Goal: Information Seeking & Learning: Learn about a topic

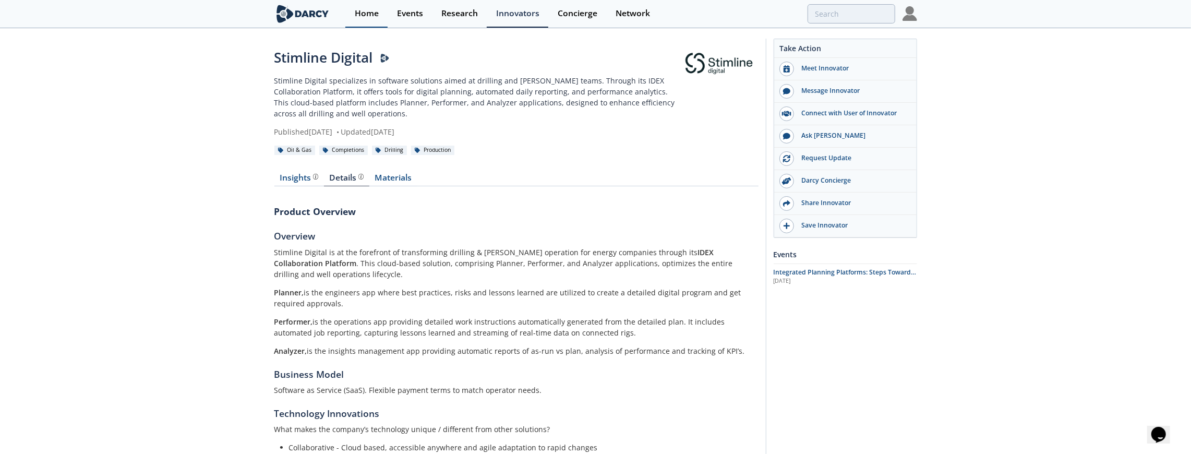
click at [359, 14] on div "Home" at bounding box center [367, 13] width 24 height 8
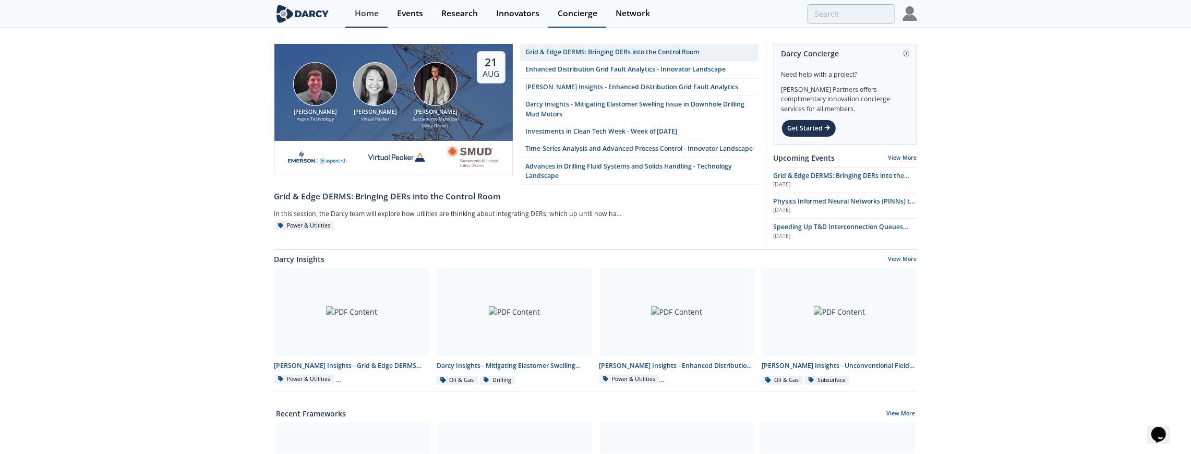
click at [579, 12] on div "Concierge" at bounding box center [578, 13] width 40 height 8
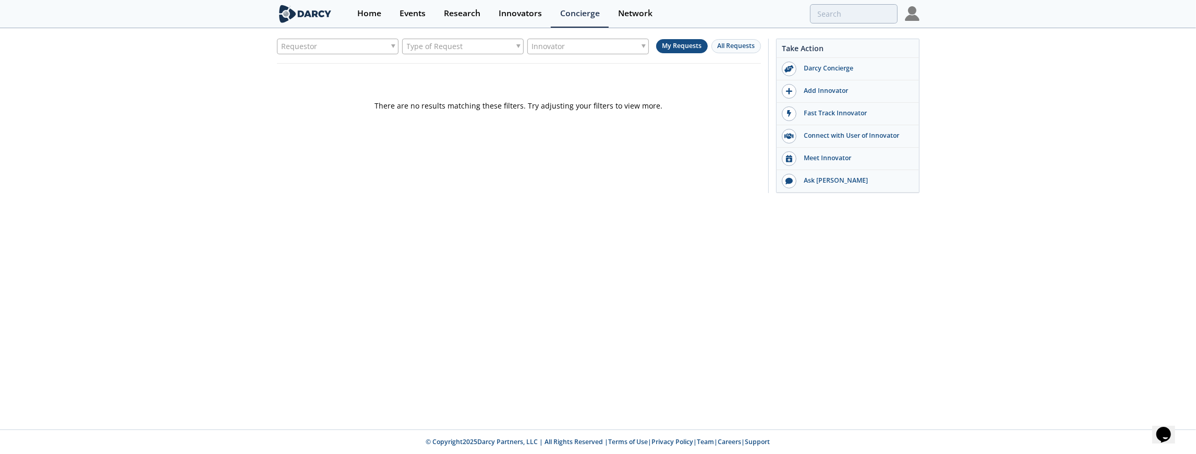
click at [371, 47] on div "Requestor" at bounding box center [338, 47] width 122 height 16
click at [764, 43] on div "Requestor Type of Request Innovator My Requests All Requests There are no resul…" at bounding box center [598, 111] width 643 height 164
click at [744, 44] on span "All Requests" at bounding box center [736, 45] width 38 height 9
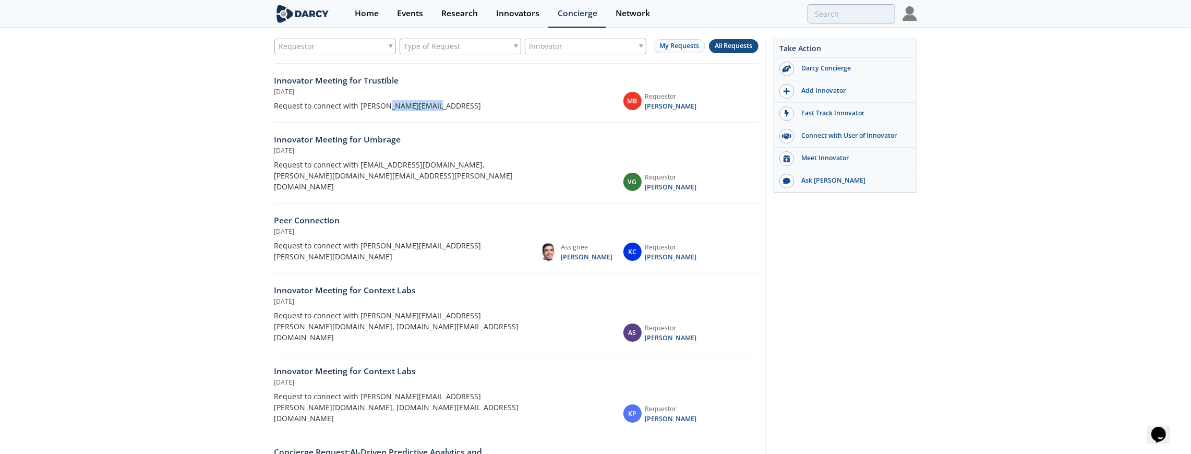
drag, startPoint x: 424, startPoint y: 103, endPoint x: 387, endPoint y: 105, distance: 37.1
click at [387, 105] on div "Request to connect with gerald@trustible.ai" at bounding box center [401, 105] width 254 height 11
copy div "trustible.ai"
drag, startPoint x: 521, startPoint y: 164, endPoint x: 469, endPoint y: 165, distance: 52.2
click at [469, 165] on div "Request to connect with will@umbrage.com, ted.shelton@umbrage.com" at bounding box center [401, 175] width 254 height 33
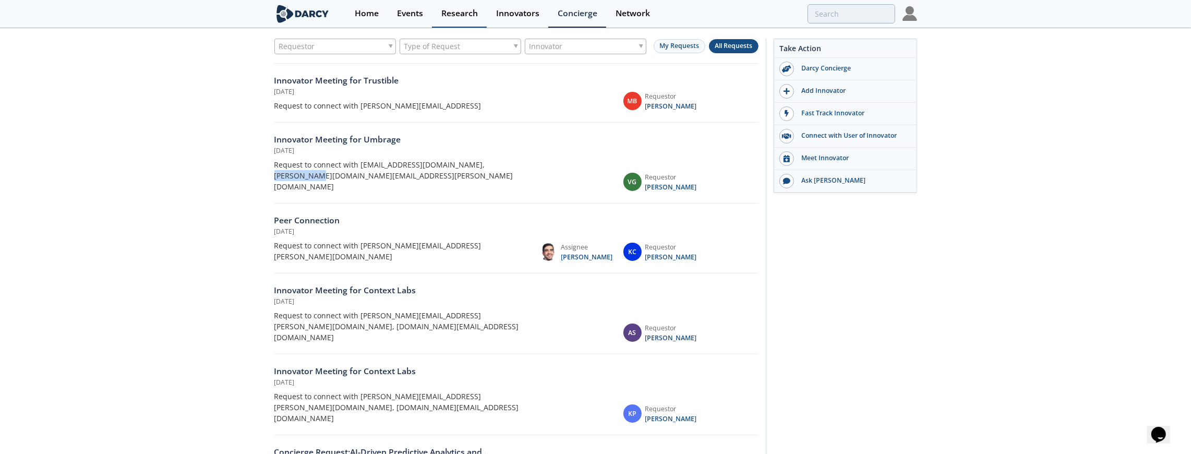
copy div "umbrage.com"
click at [676, 183] on span "Varun Gupta" at bounding box center [671, 187] width 52 height 9
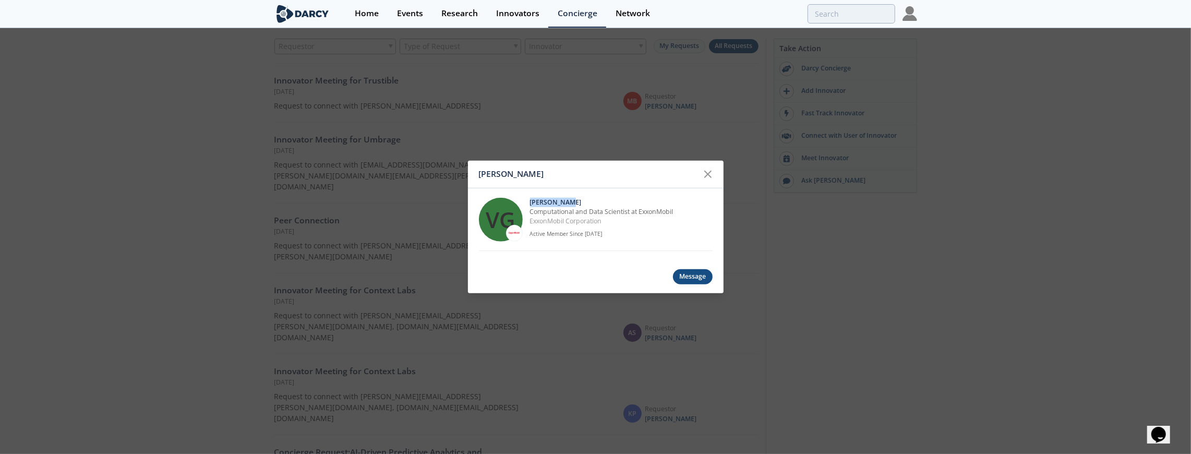
drag, startPoint x: 569, startPoint y: 201, endPoint x: 528, endPoint y: 201, distance: 40.7
click at [528, 201] on div "VG Varun Gupta Computational and Data Scientist at ExxonMobil ExxonMobil Corpor…" at bounding box center [596, 219] width 234 height 63
copy p "Varun Gupta"
click at [709, 172] on icon at bounding box center [708, 174] width 13 height 13
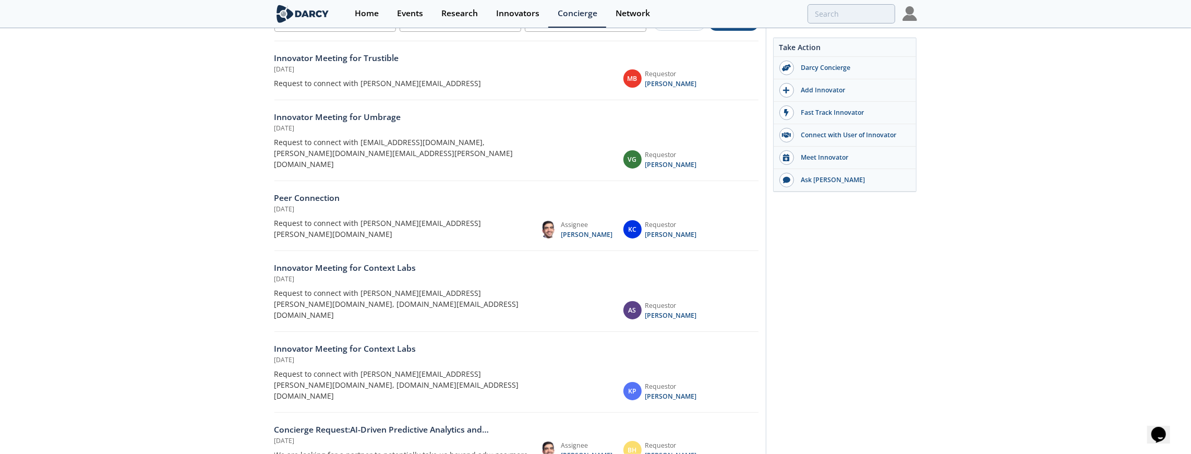
scroll to position [34, 0]
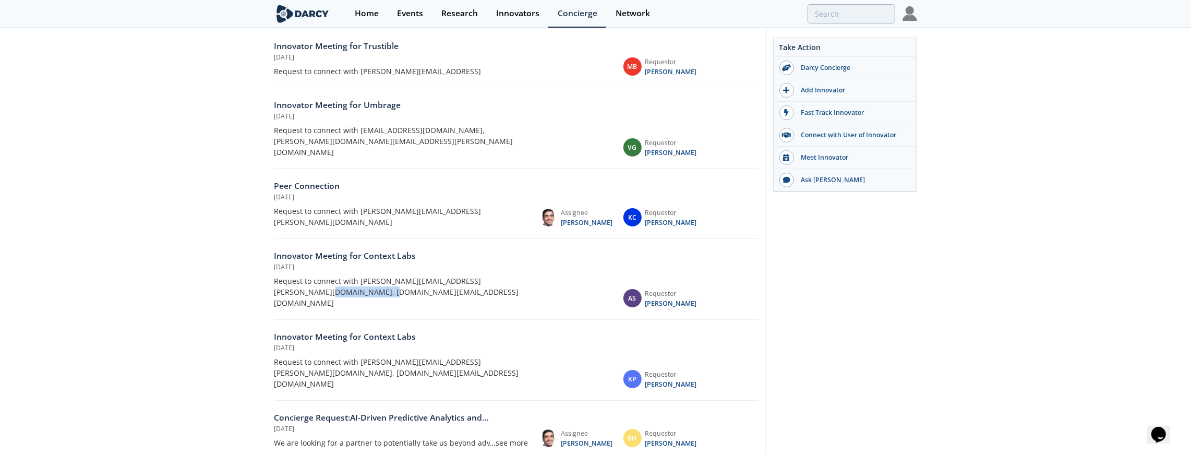
drag, startPoint x: 328, startPoint y: 255, endPoint x: 404, endPoint y: 169, distance: 114.6
click at [382, 275] on div "Request to connect with colin.hodge@contextlabs.com, nathan.brawn@contextlabs.c…" at bounding box center [401, 291] width 254 height 33
copy div "contextlabs.com"
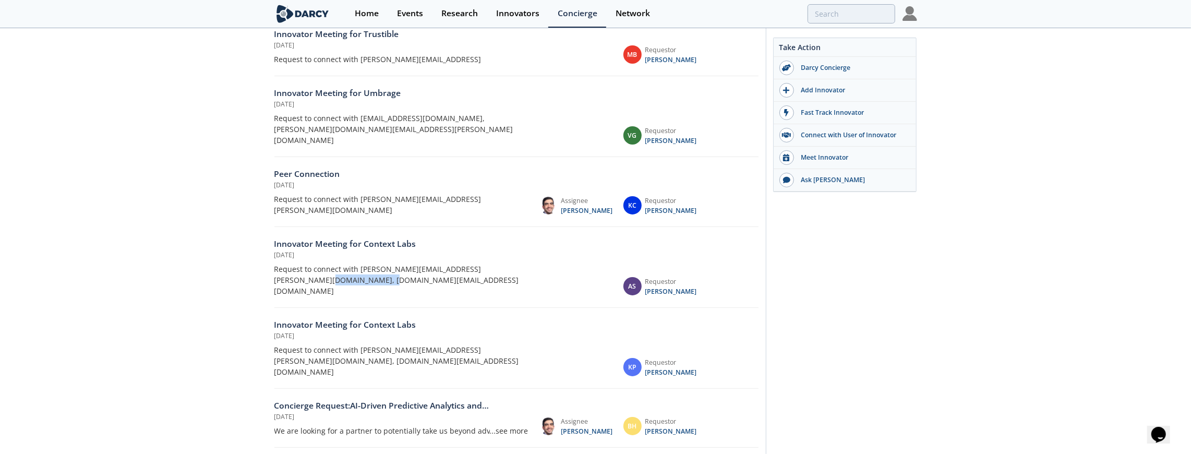
scroll to position [52, 0]
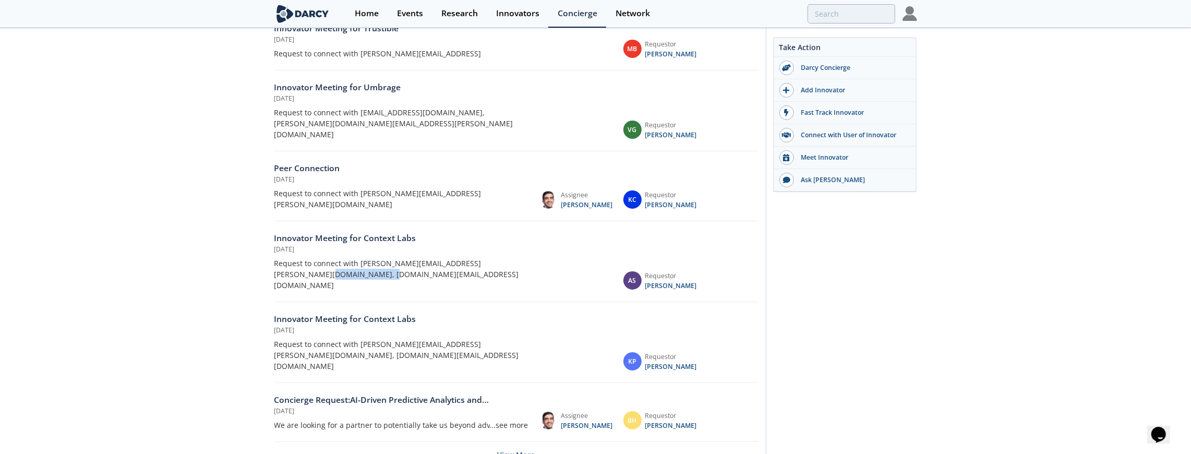
click at [518, 419] on div "...see more" at bounding box center [509, 424] width 39 height 11
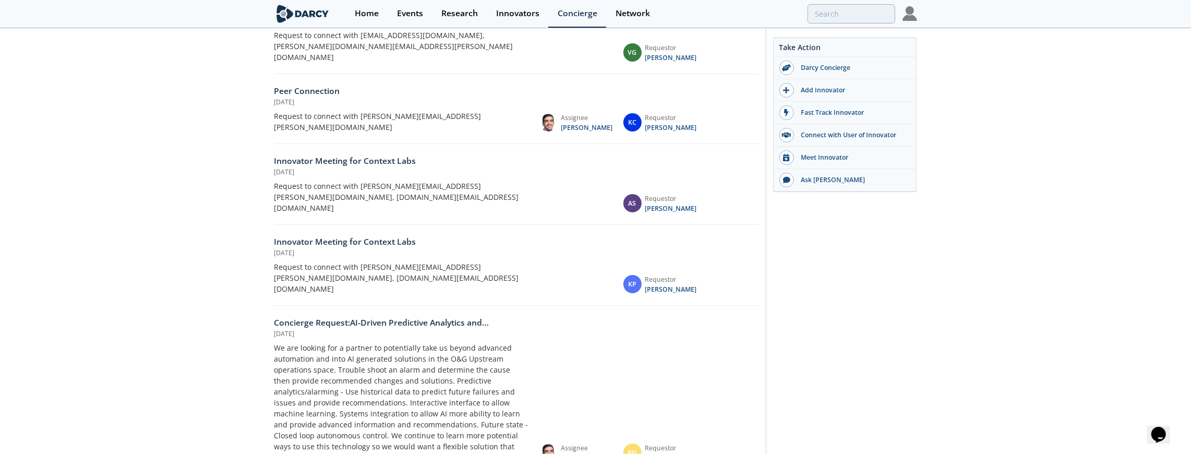
scroll to position [157, 0]
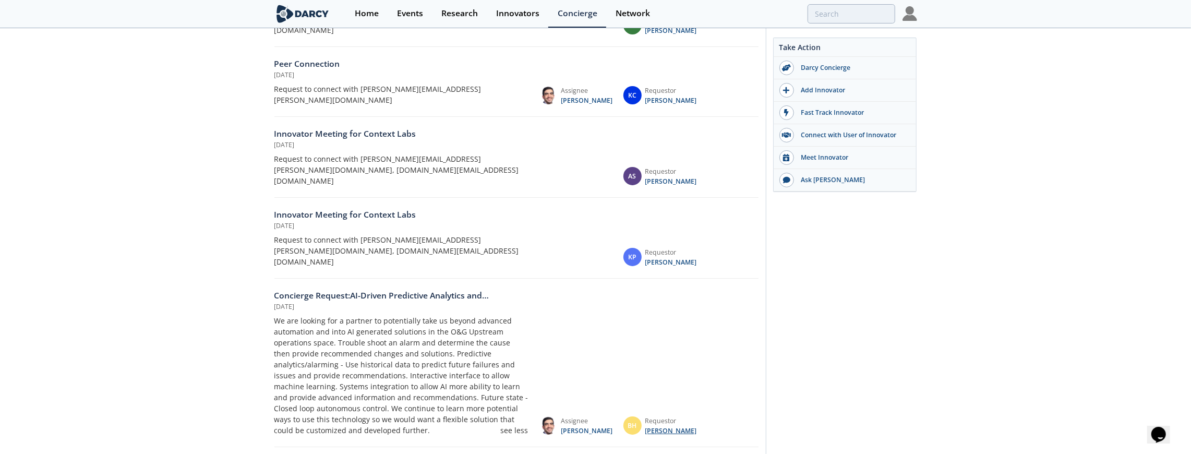
click at [653, 426] on span "Brook Harrah" at bounding box center [671, 430] width 52 height 9
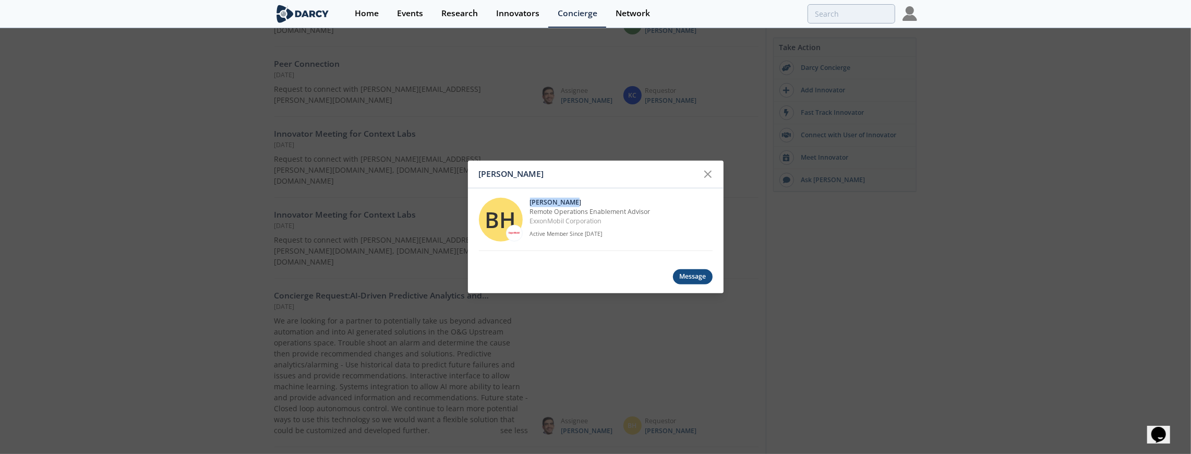
drag, startPoint x: 574, startPoint y: 203, endPoint x: 529, endPoint y: 203, distance: 45.4
click at [529, 203] on div "BH Brook Harrah Remote Operations Enablement Advisor ExxonMobil Corporation Act…" at bounding box center [596, 219] width 234 height 63
copy p "Brook Harrah"
click at [707, 175] on icon at bounding box center [708, 174] width 6 height 6
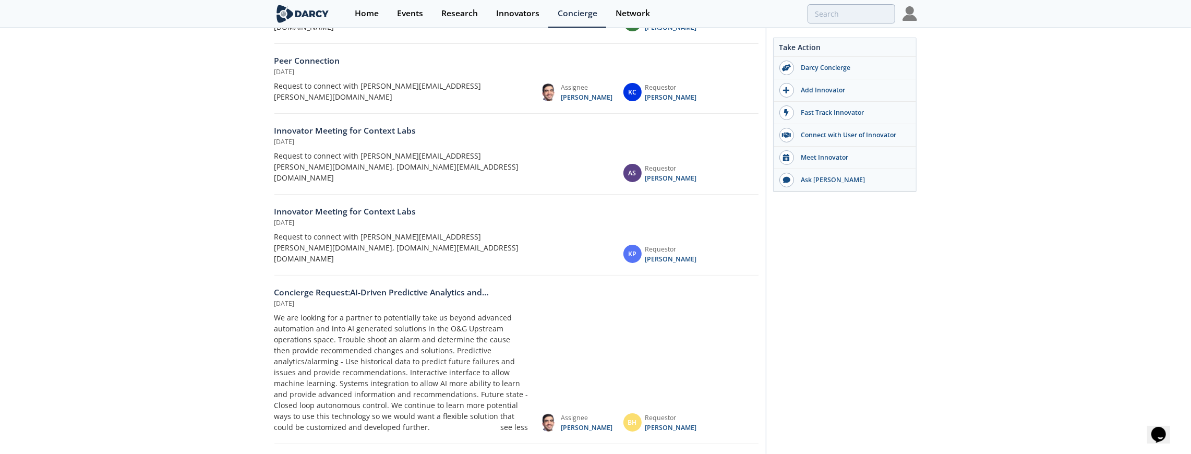
scroll to position [162, 0]
click at [533, 442] on button "View More" at bounding box center [517, 455] width 38 height 26
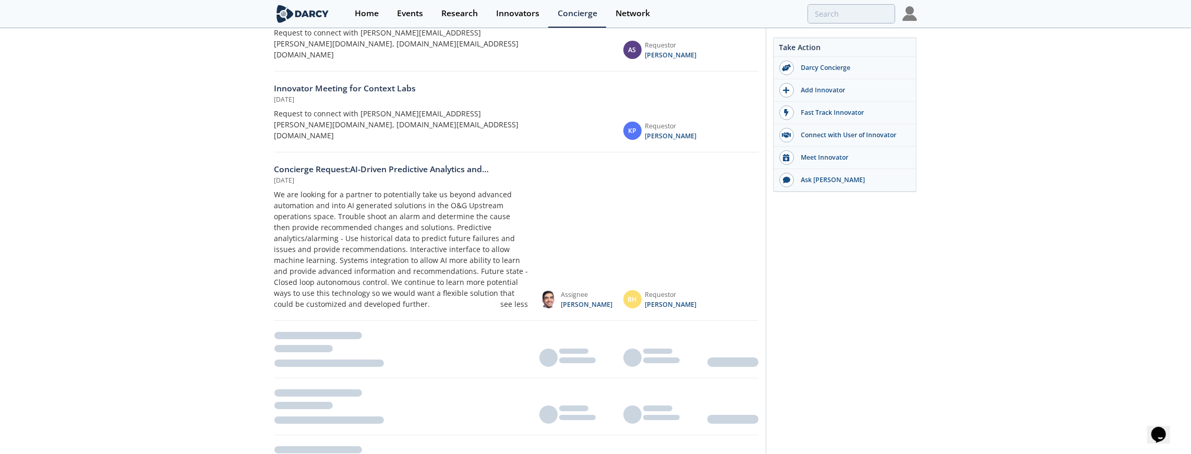
scroll to position [405, 0]
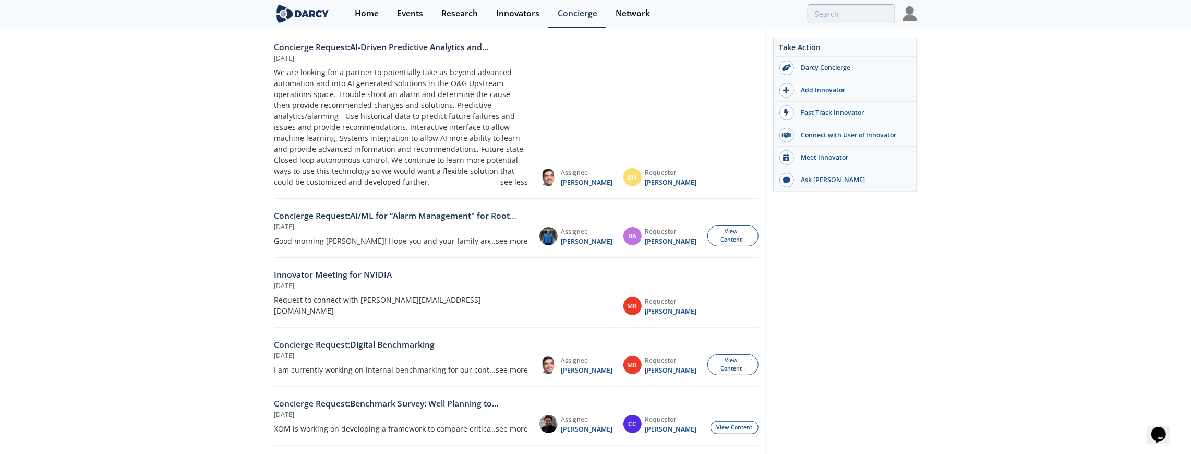
click at [507, 235] on div "...see more" at bounding box center [509, 240] width 39 height 11
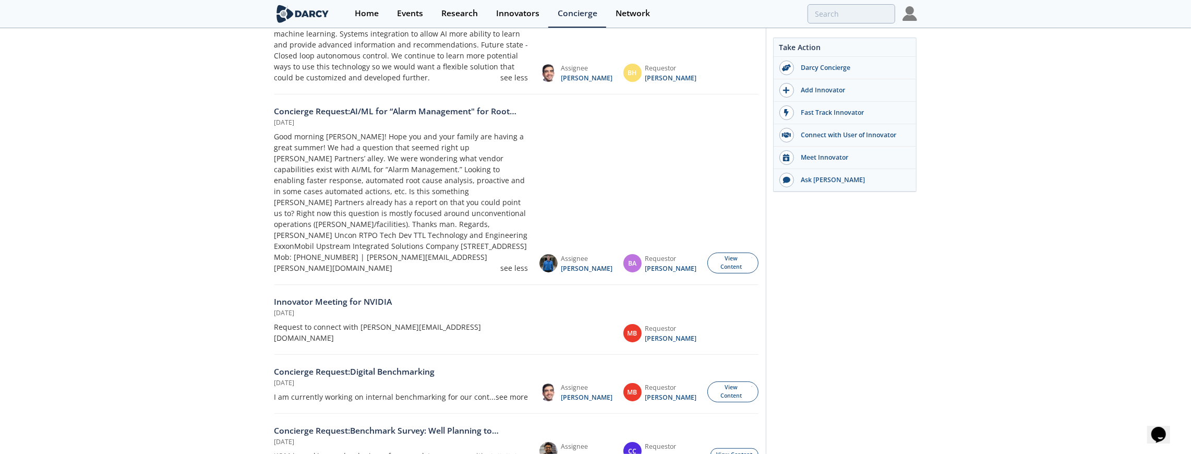
scroll to position [544, 0]
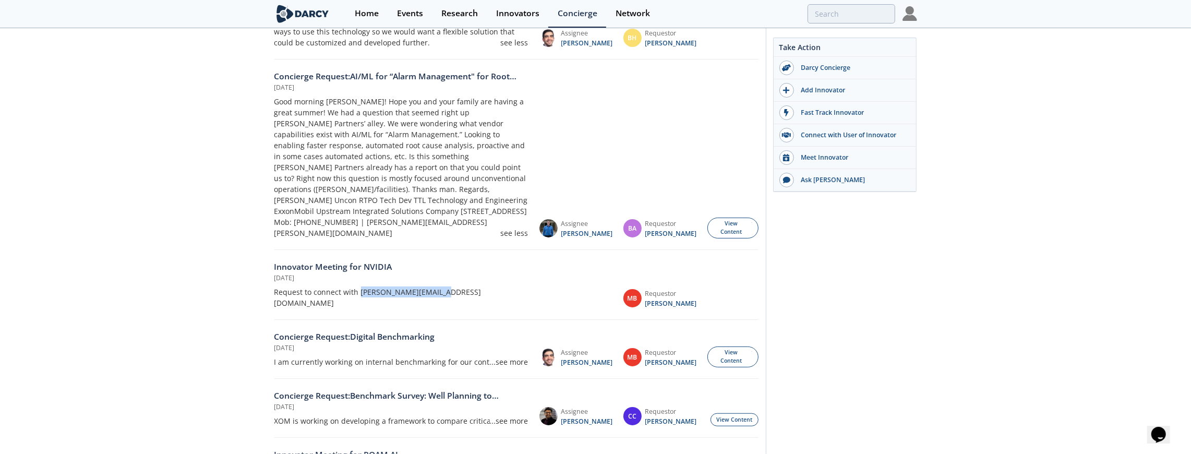
drag, startPoint x: 359, startPoint y: 223, endPoint x: 446, endPoint y: 223, distance: 86.1
click at [446, 286] on div "Request to connect with ayousufzai@nvidia.com" at bounding box center [401, 297] width 254 height 22
copy div "ayousufzai@nvidia.com"
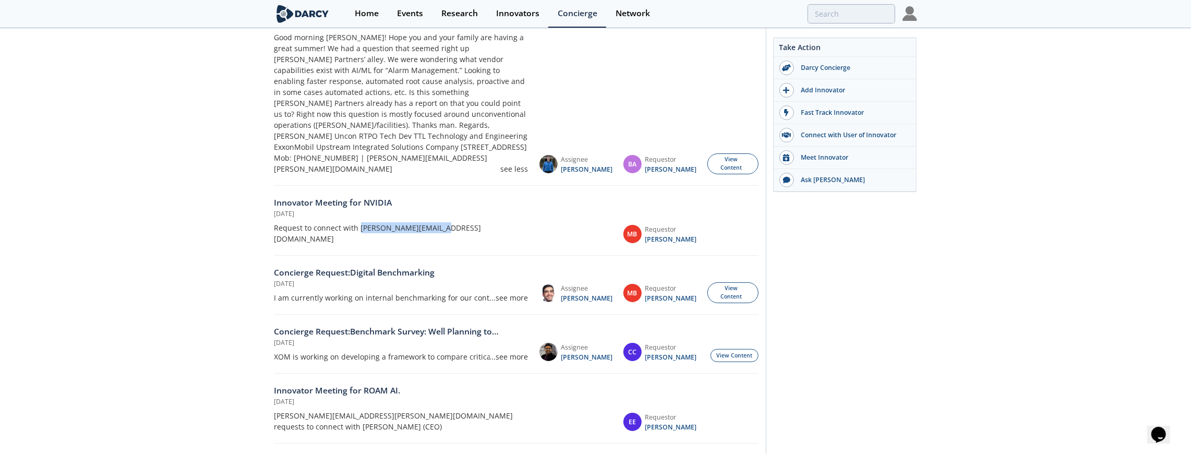
scroll to position [614, 0]
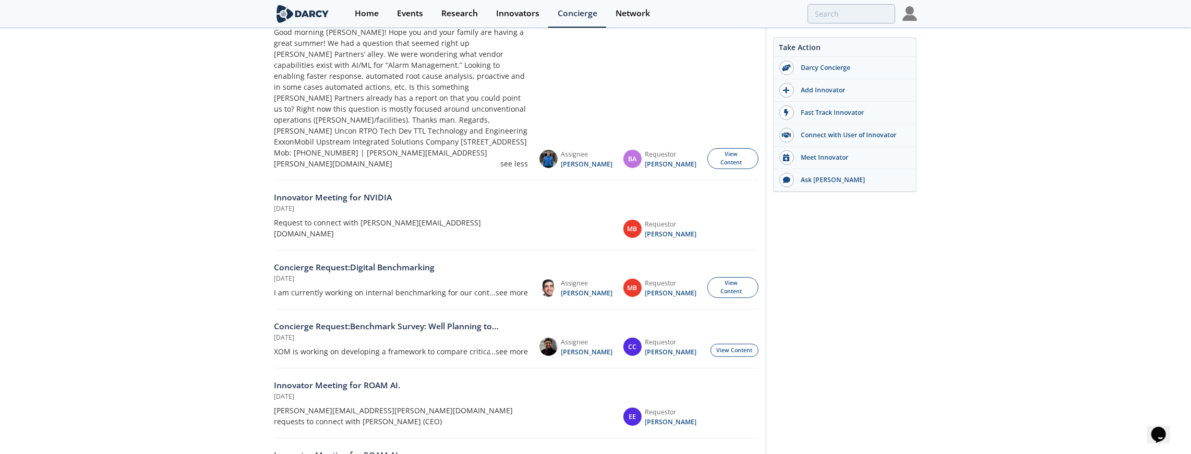
click at [514, 287] on div "...see more" at bounding box center [509, 292] width 39 height 11
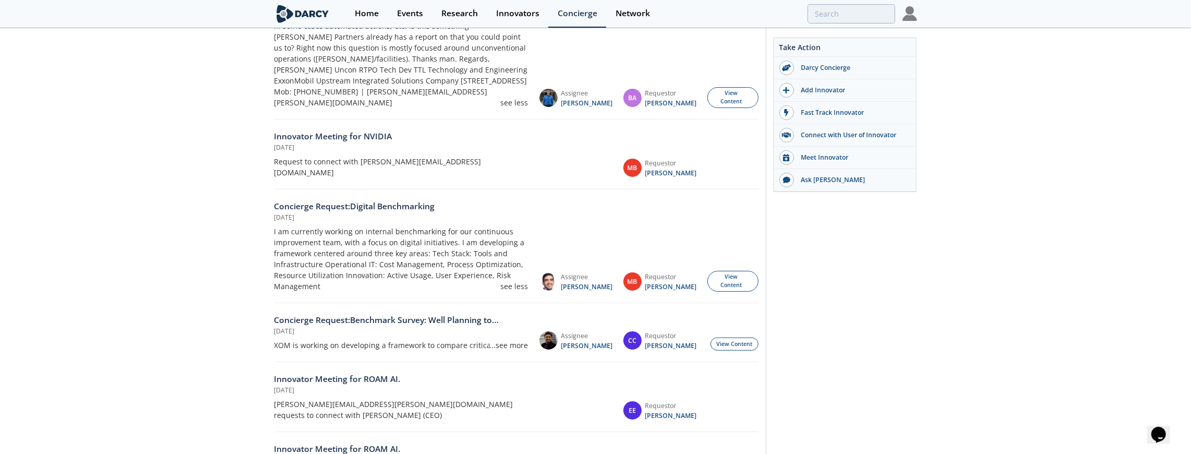
scroll to position [712, 0]
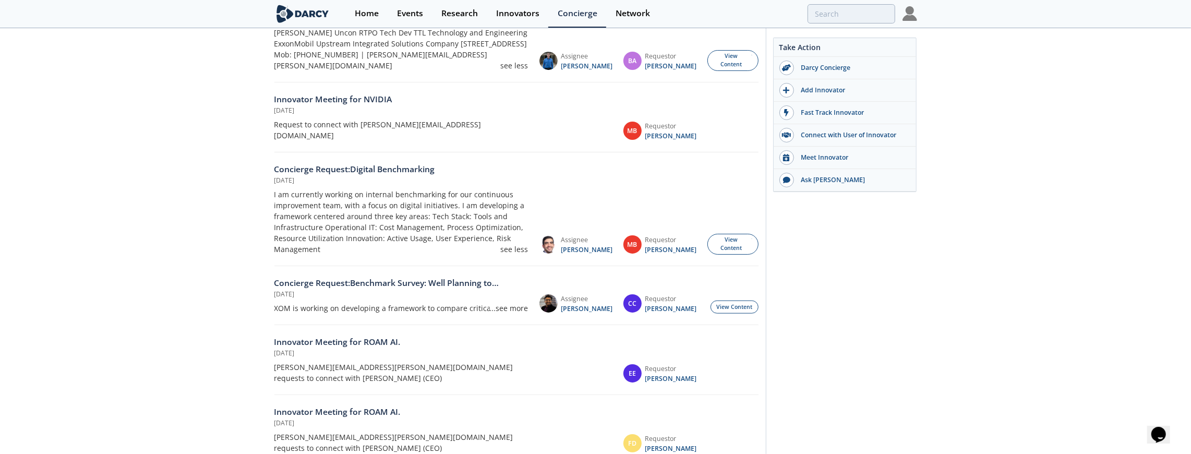
click at [511, 303] on div "...see more" at bounding box center [509, 308] width 39 height 11
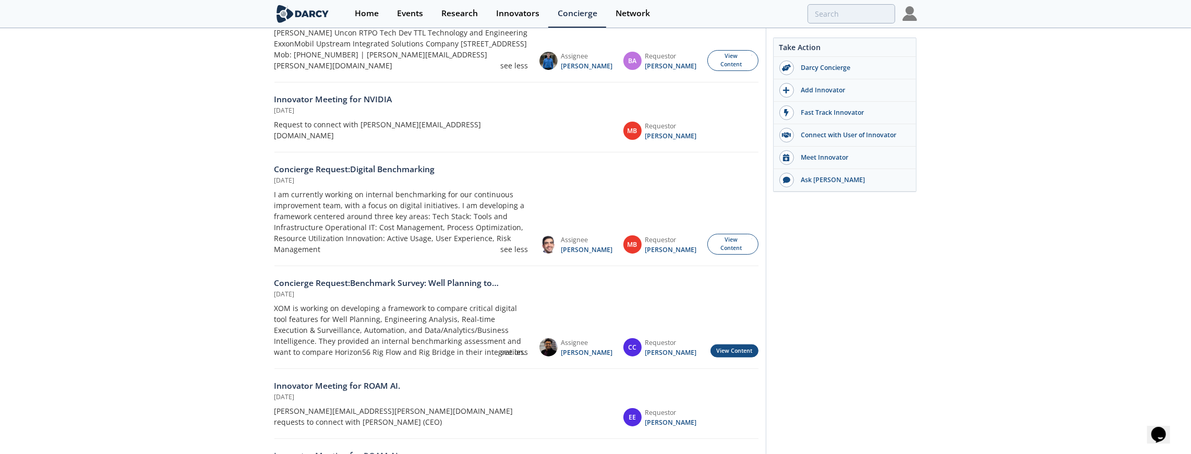
click at [722, 344] on link "View Content" at bounding box center [735, 350] width 48 height 13
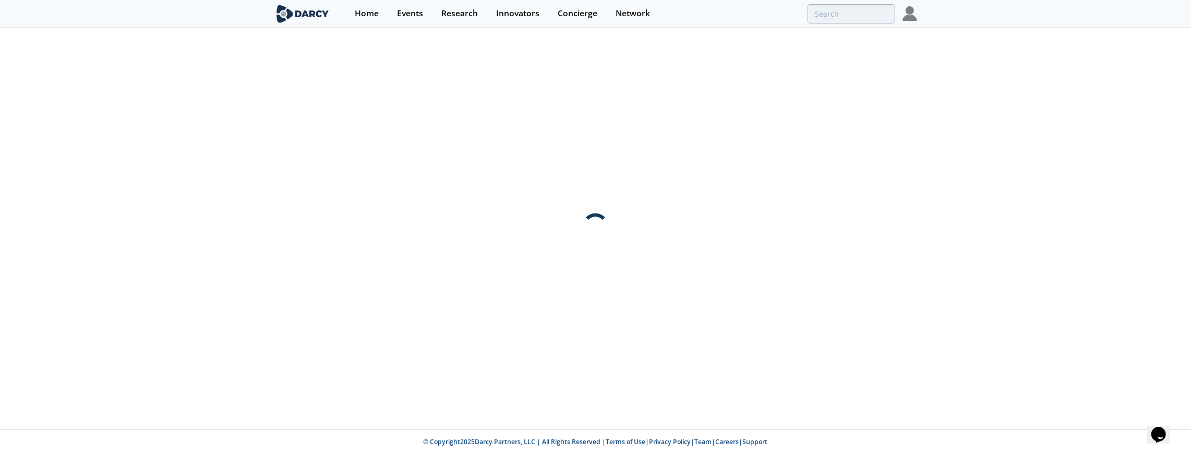
scroll to position [0, 0]
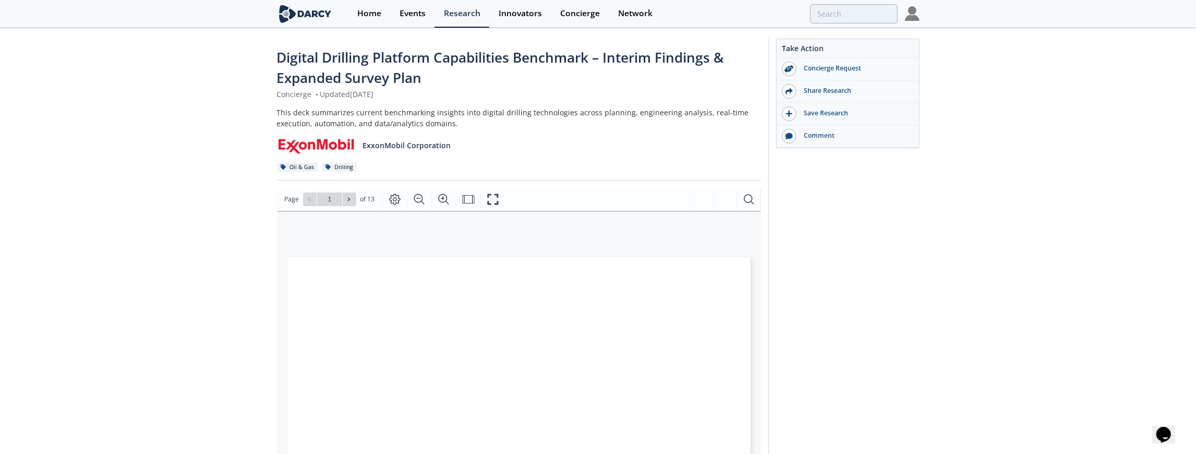
type input "2"
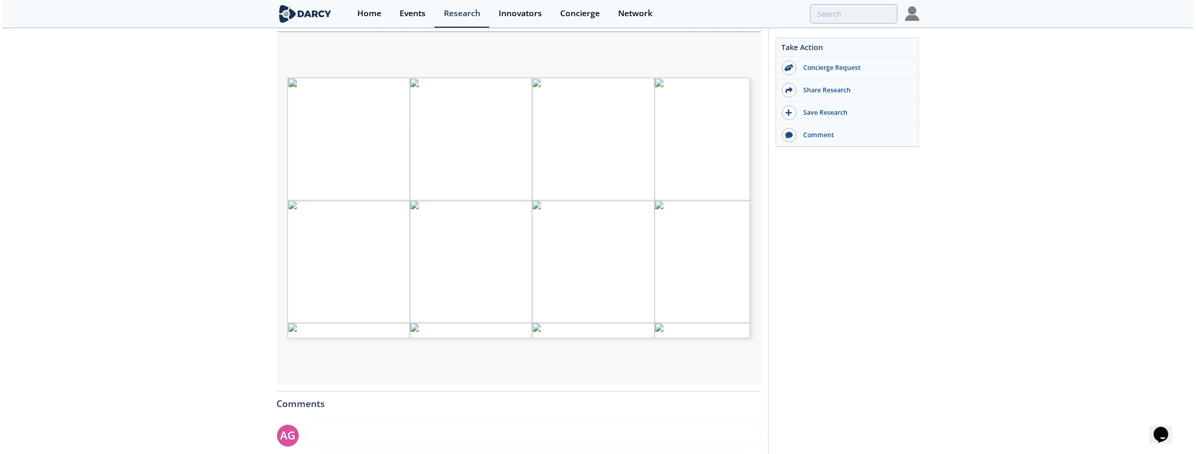
scroll to position [139, 0]
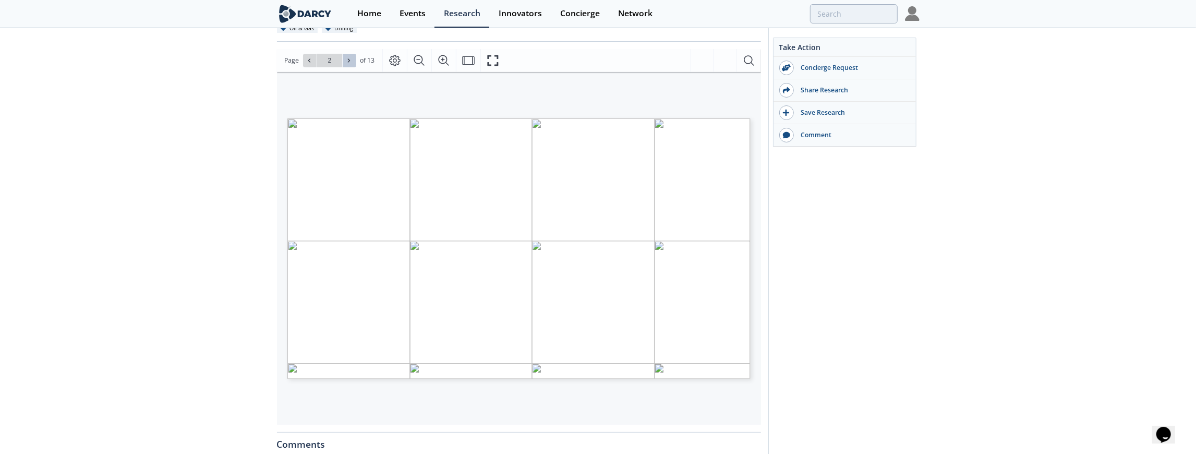
click at [348, 57] on icon at bounding box center [349, 60] width 6 height 6
type input "3"
click at [348, 57] on icon at bounding box center [349, 60] width 6 height 6
type input "4"
click at [348, 57] on icon at bounding box center [349, 60] width 6 height 6
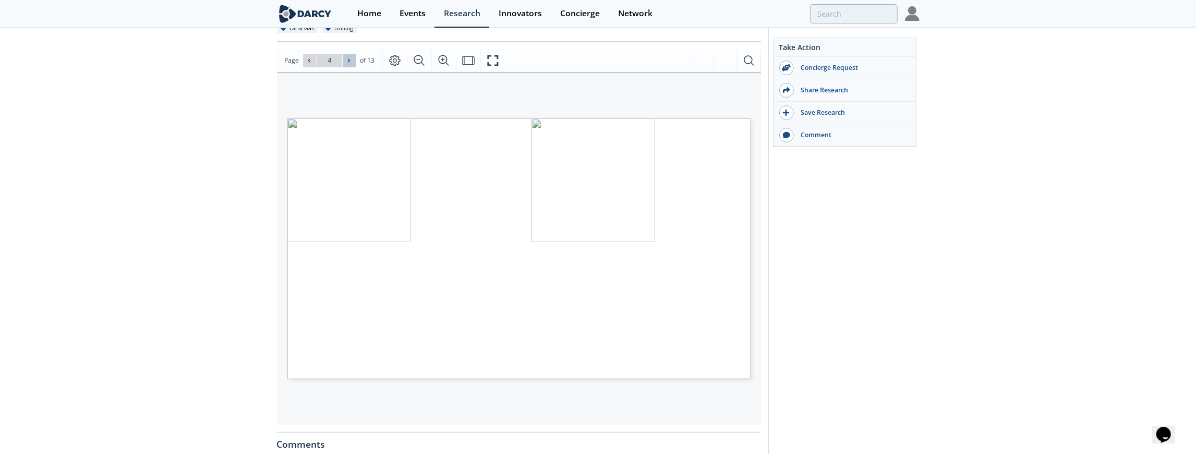
type input "5"
click at [311, 61] on icon at bounding box center [309, 60] width 6 height 6
click at [310, 63] on icon at bounding box center [309, 60] width 6 height 6
type input "2"
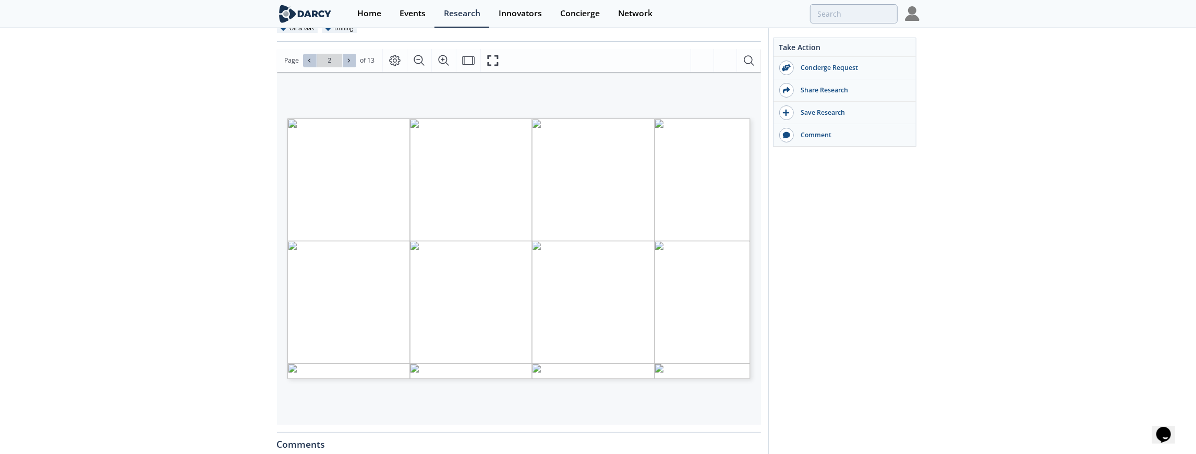
click at [346, 61] on icon at bounding box center [349, 60] width 6 height 6
click at [349, 62] on icon at bounding box center [349, 60] width 6 height 6
click at [351, 63] on icon at bounding box center [349, 60] width 6 height 6
type input "5"
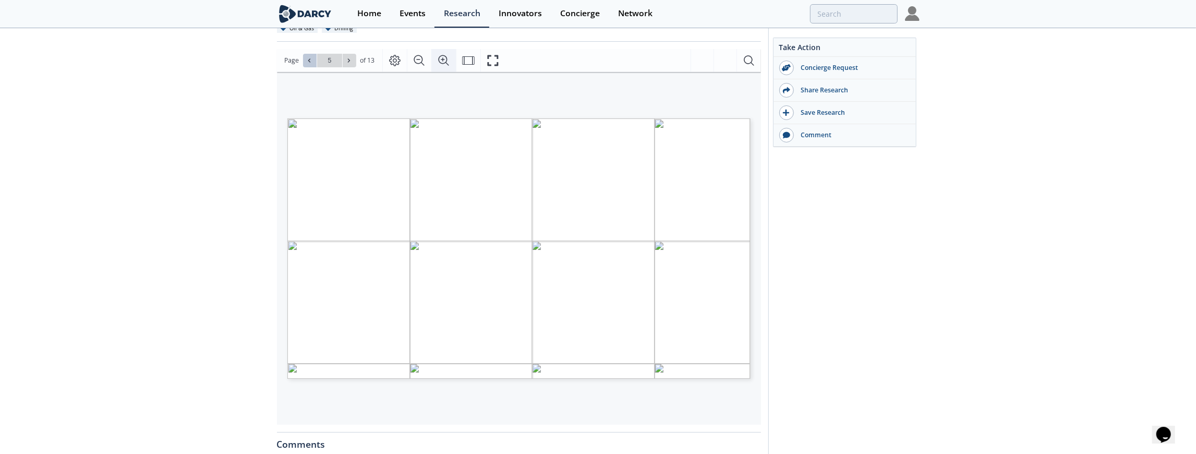
click at [438, 62] on icon "Zoom In" at bounding box center [444, 60] width 13 height 13
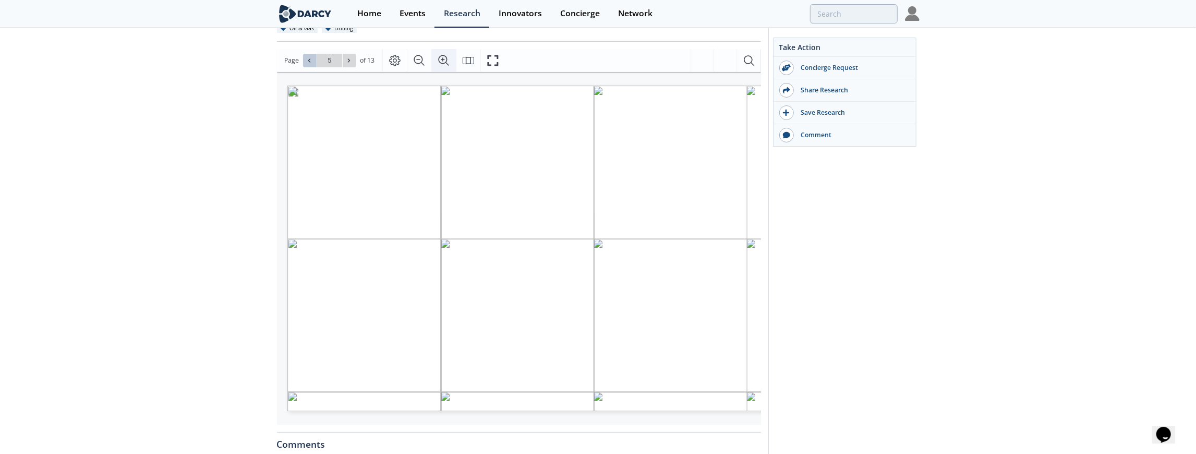
scroll to position [0, 58]
click at [439, 55] on icon "Zoom In" at bounding box center [444, 60] width 10 height 10
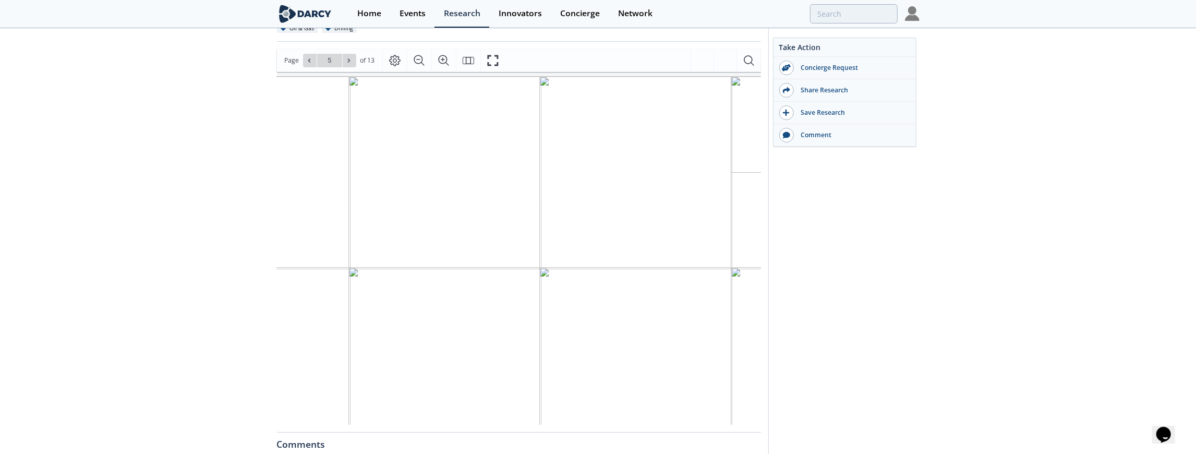
drag, startPoint x: 365, startPoint y: 197, endPoint x: 518, endPoint y: 201, distance: 152.9
click at [518, 201] on span "Page 5" at bounding box center [1097, 432] width 1729 height 656
drag, startPoint x: 365, startPoint y: 222, endPoint x: 529, endPoint y: 236, distance: 164.9
click at [529, 236] on span "Page 5" at bounding box center [1097, 432] width 1729 height 656
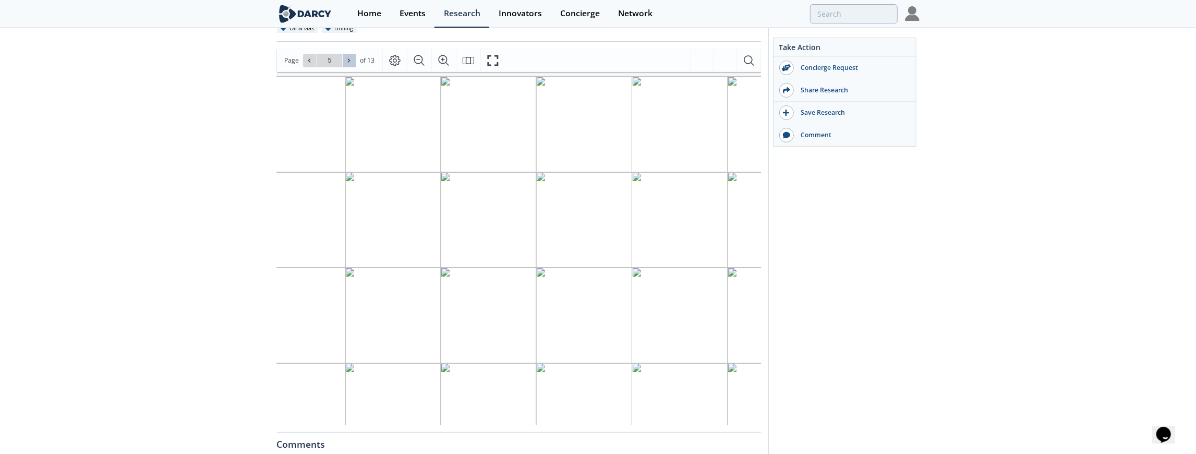
click at [344, 65] on button at bounding box center [350, 61] width 14 height 14
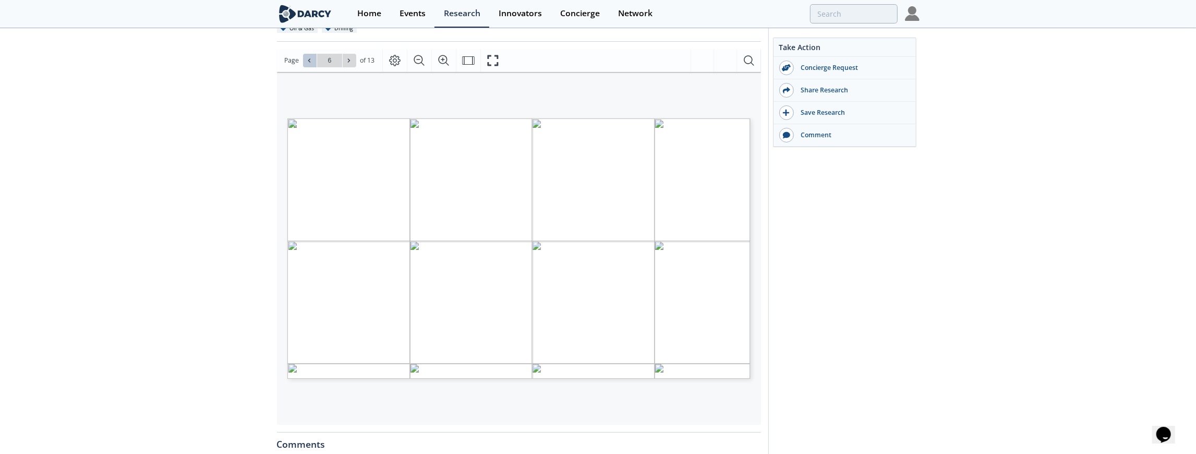
click at [314, 62] on button at bounding box center [310, 61] width 14 height 14
click at [308, 58] on icon at bounding box center [309, 60] width 6 height 6
click at [349, 58] on icon at bounding box center [349, 60] width 6 height 6
click at [349, 61] on icon at bounding box center [349, 60] width 6 height 6
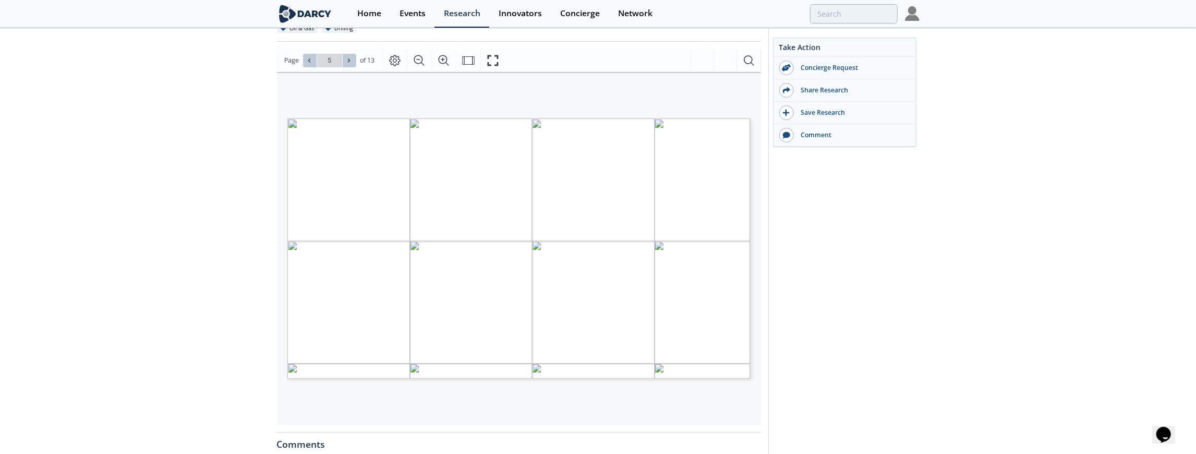
type input "6"
click at [442, 56] on icon "Zoom In" at bounding box center [444, 60] width 13 height 13
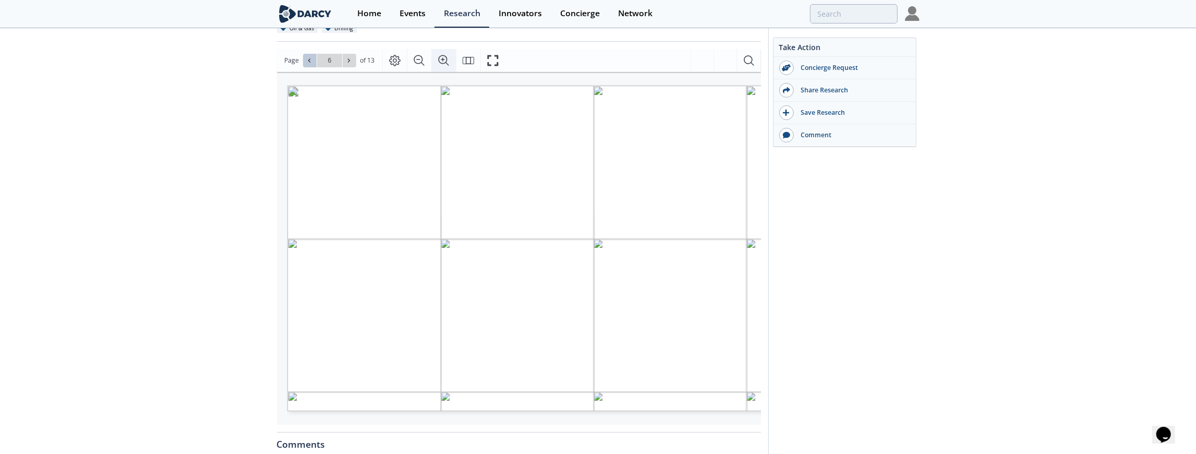
scroll to position [0, 58]
drag, startPoint x: 422, startPoint y: 230, endPoint x: 528, endPoint y: 234, distance: 106.0
click at [528, 234] on span "Page 6" at bounding box center [981, 370] width 1383 height 525
drag, startPoint x: 410, startPoint y: 424, endPoint x: 394, endPoint y: 423, distance: 16.2
click at [394, 423] on div "DIGITALLY CONNECT WELL PLANNING AND EXECUTION WORKFLOWS MURAL IMAGES – AUTOMATI…" at bounding box center [519, 248] width 484 height 353
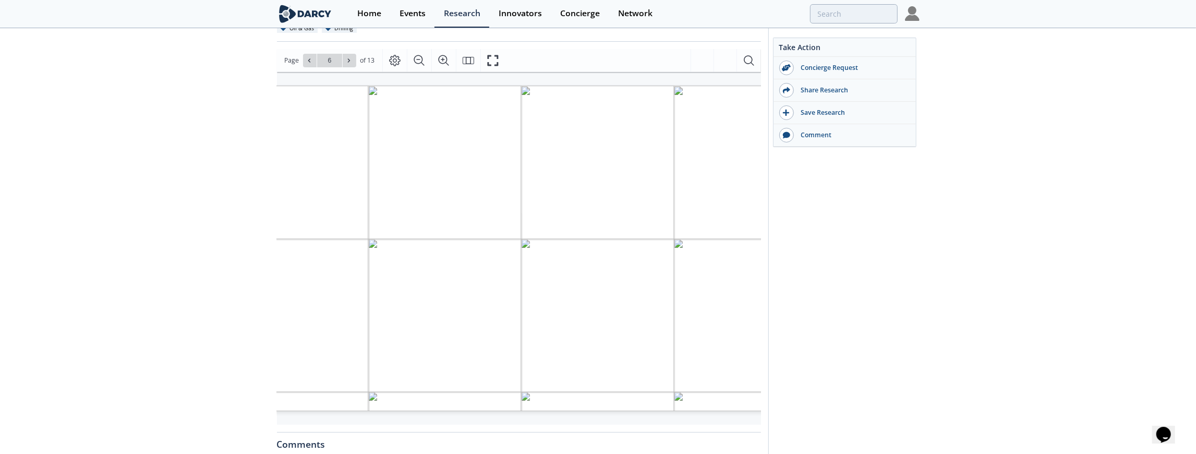
scroll to position [0, 94]
click at [349, 59] on icon at bounding box center [349, 60] width 2 height 4
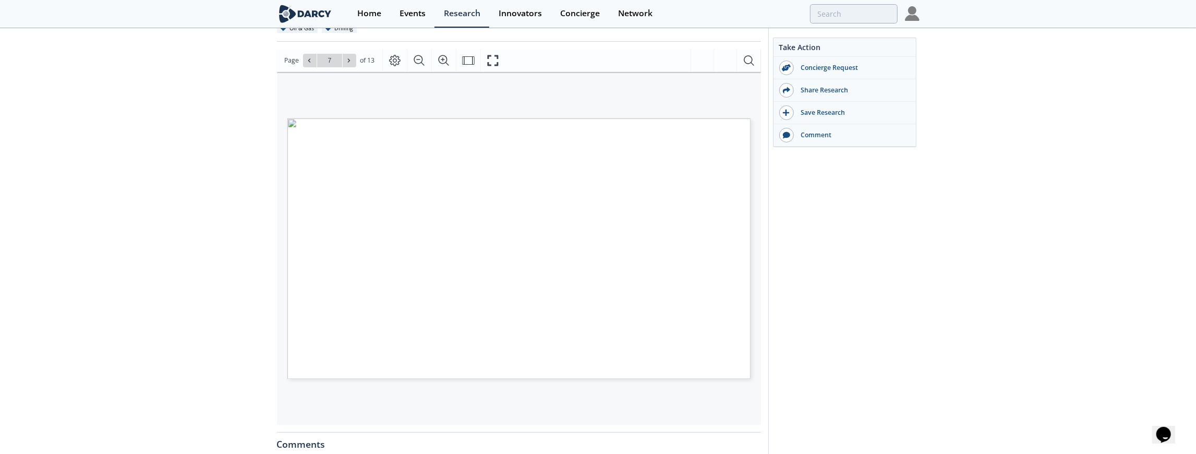
scroll to position [0, 0]
click at [445, 63] on icon "Zoom In" at bounding box center [444, 60] width 10 height 10
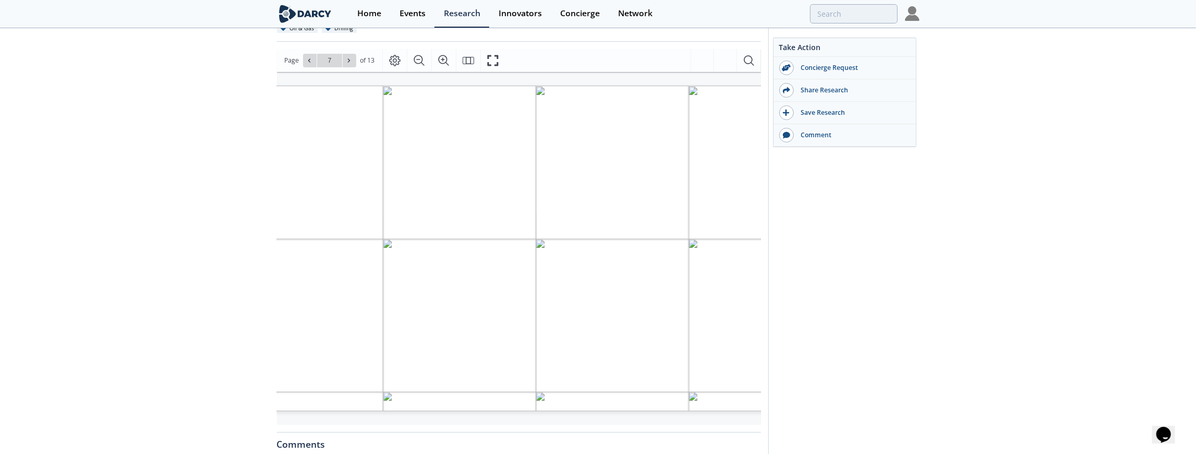
drag, startPoint x: 400, startPoint y: 209, endPoint x: 480, endPoint y: 215, distance: 80.1
click at [480, 215] on span "Page 7" at bounding box center [981, 370] width 1383 height 525
drag, startPoint x: 375, startPoint y: 214, endPoint x: 424, endPoint y: 218, distance: 49.2
click at [424, 218] on span "Page 7" at bounding box center [981, 370] width 1383 height 525
drag, startPoint x: 344, startPoint y: 216, endPoint x: 390, endPoint y: 219, distance: 46.0
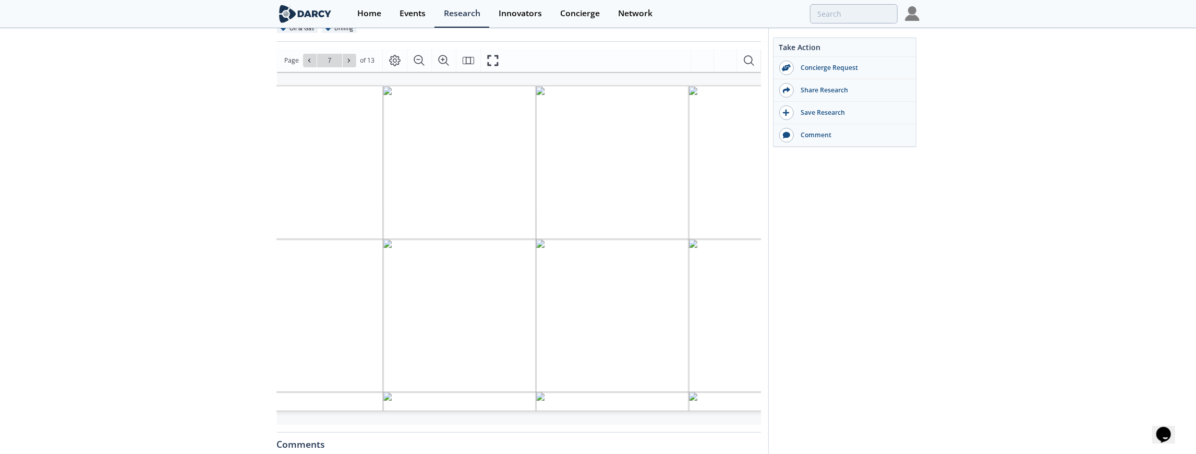
click at [390, 219] on span "Page 7" at bounding box center [981, 370] width 1383 height 525
click at [352, 55] on button at bounding box center [350, 61] width 14 height 14
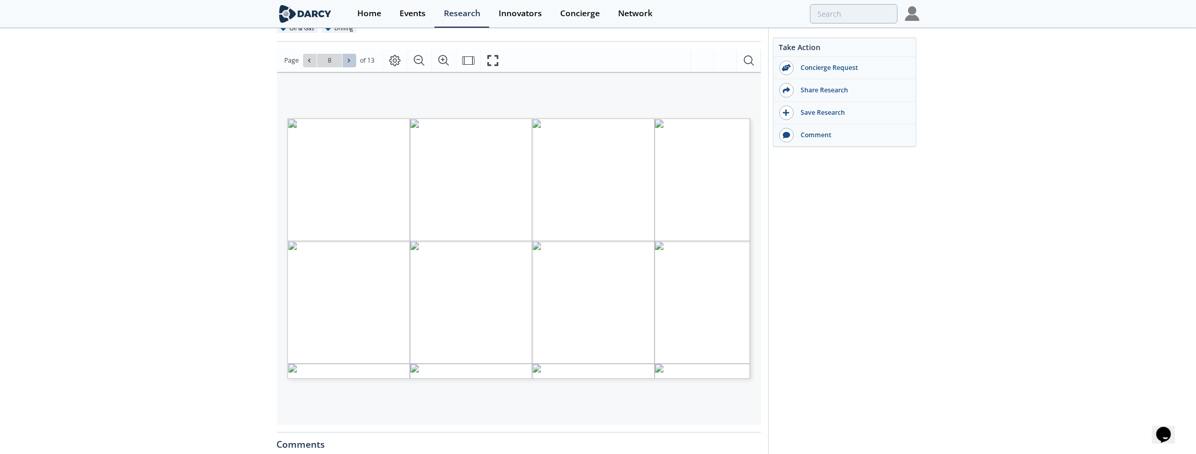
click at [352, 55] on button at bounding box center [350, 61] width 14 height 14
type input "9"
click at [435, 61] on button "Zoom In" at bounding box center [443, 60] width 25 height 23
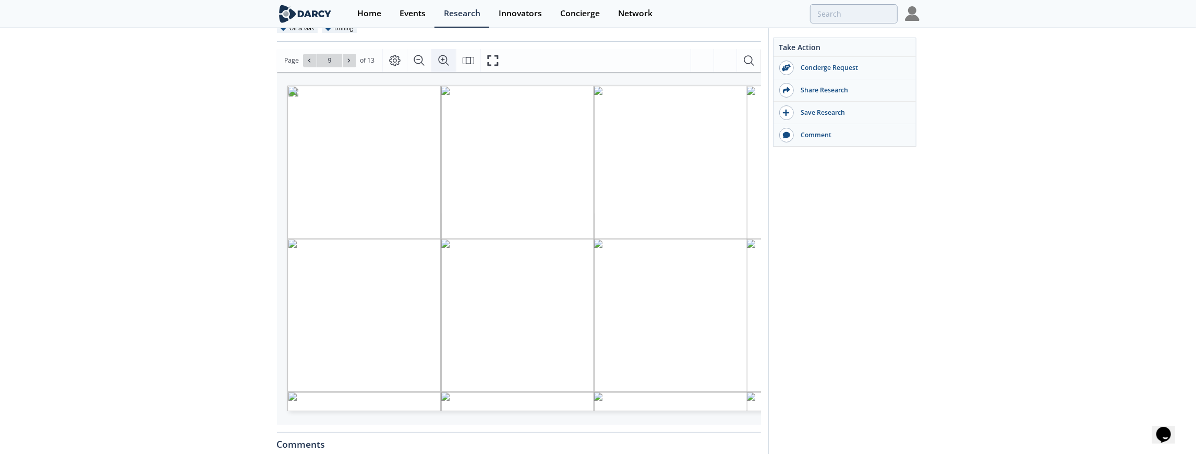
scroll to position [0, 58]
drag, startPoint x: 400, startPoint y: 235, endPoint x: 416, endPoint y: 235, distance: 16.2
click at [416, 235] on span "Page 9" at bounding box center [981, 370] width 1383 height 525
drag, startPoint x: 317, startPoint y: 237, endPoint x: 343, endPoint y: 237, distance: 26.1
click at [343, 237] on span "Page 9" at bounding box center [981, 370] width 1383 height 525
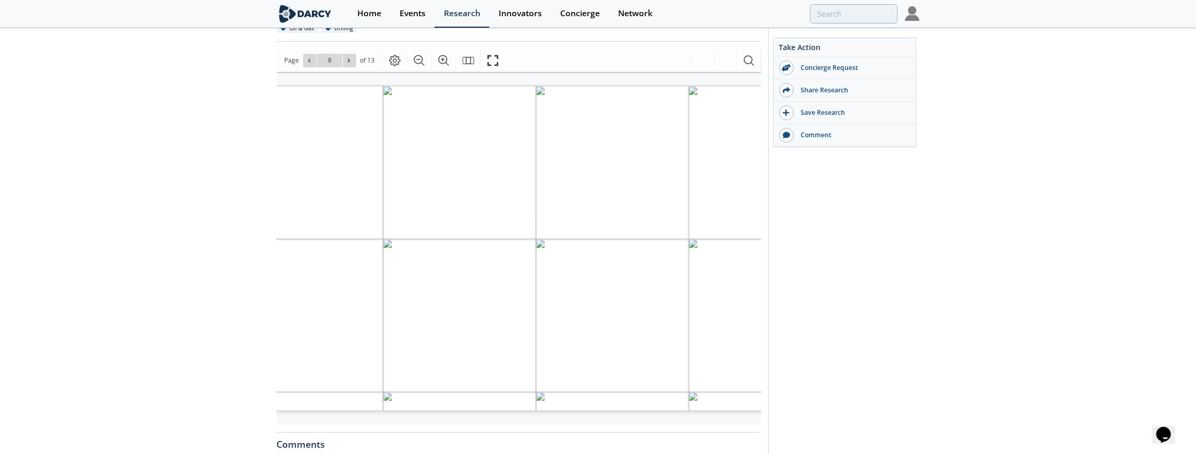
drag, startPoint x: 369, startPoint y: 418, endPoint x: 361, endPoint y: 419, distance: 8.9
click at [361, 419] on div "DIGITALLY CONNECT WELL PLANNING AND EXECUTION WORKFLOWS MURAL IMAGES – REAL TIM…" at bounding box center [519, 248] width 484 height 353
click at [350, 58] on icon at bounding box center [349, 60] width 6 height 6
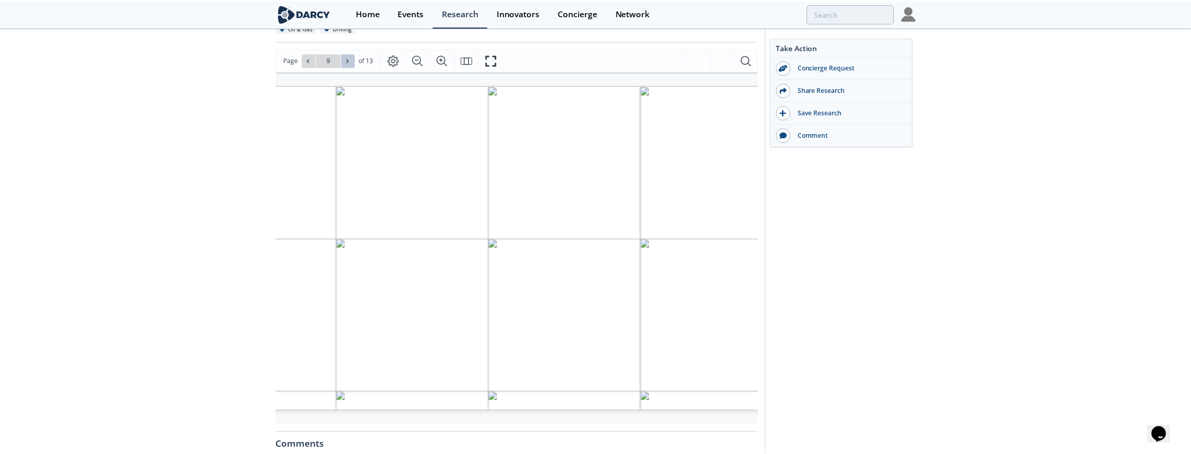
scroll to position [0, 0]
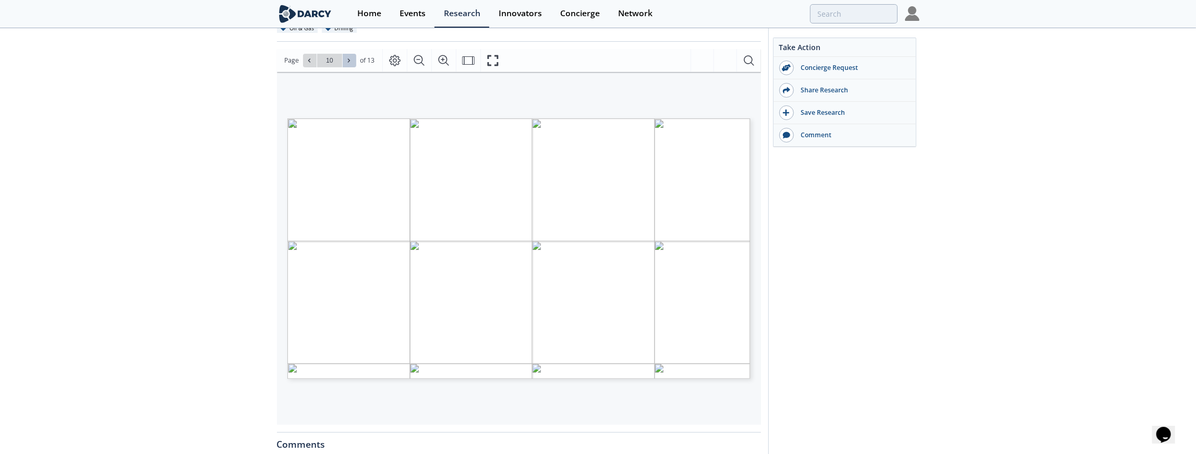
click at [350, 58] on icon at bounding box center [349, 60] width 6 height 6
click at [311, 61] on icon at bounding box center [309, 60] width 6 height 6
click at [344, 57] on button at bounding box center [350, 61] width 14 height 14
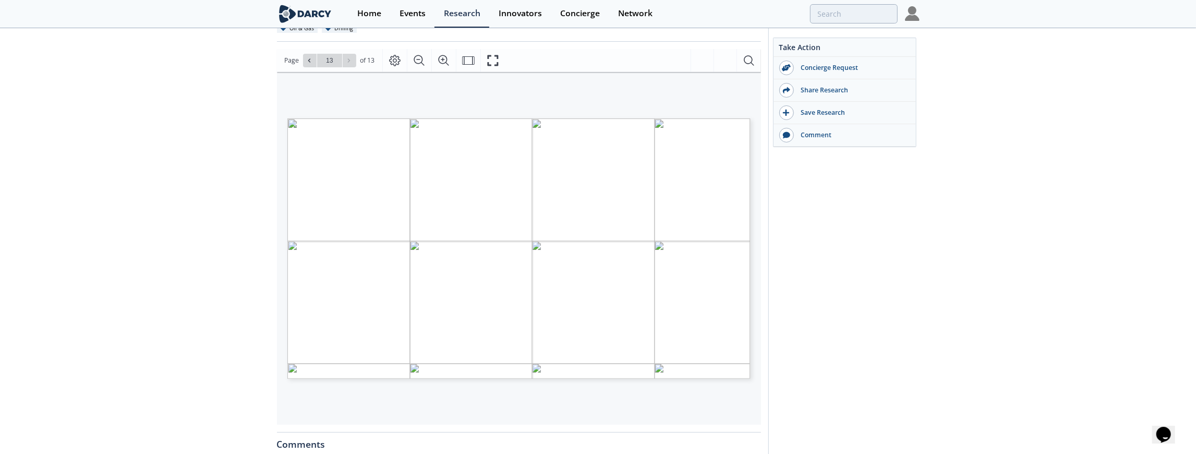
type input "12"
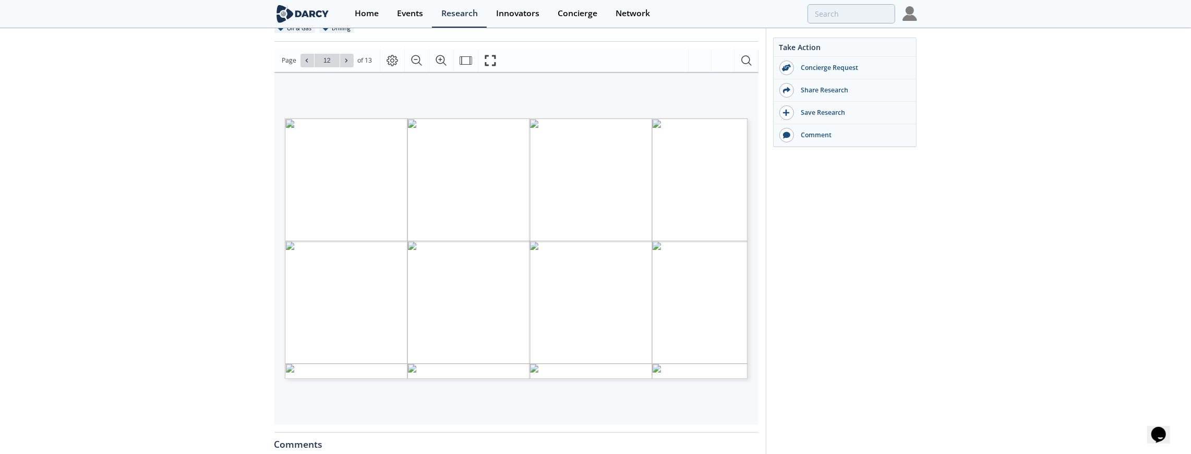
click at [191, 79] on div "Digital Drilling Platform Capabilities Benchmark – Interim Findings & Expanded …" at bounding box center [595, 273] width 1191 height 767
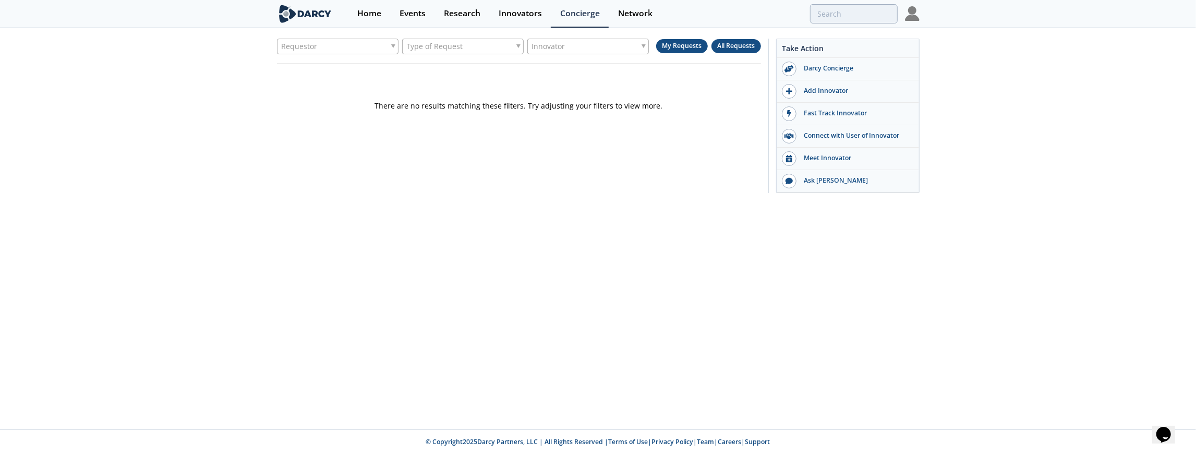
click at [734, 51] on button "All Requests" at bounding box center [737, 46] width 50 height 14
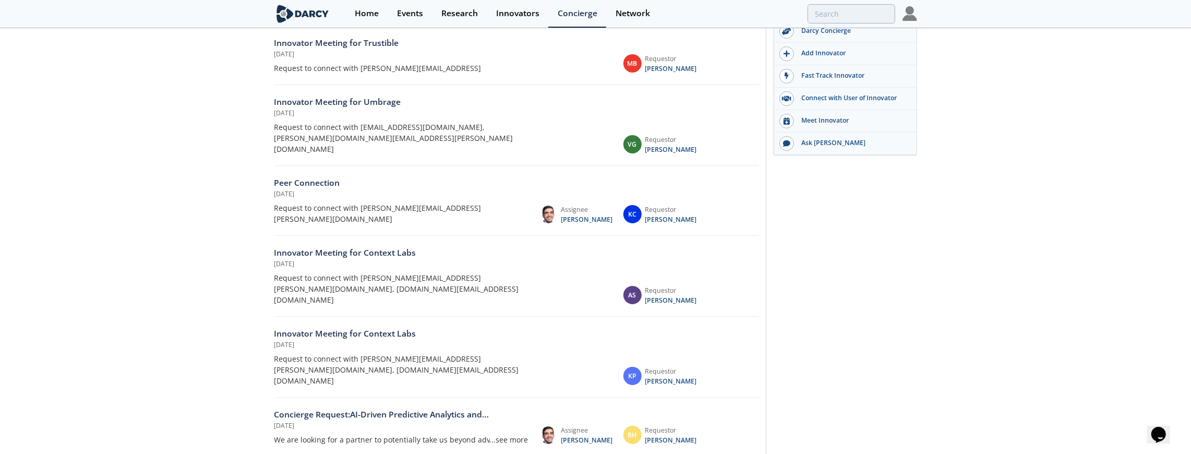
scroll to position [52, 0]
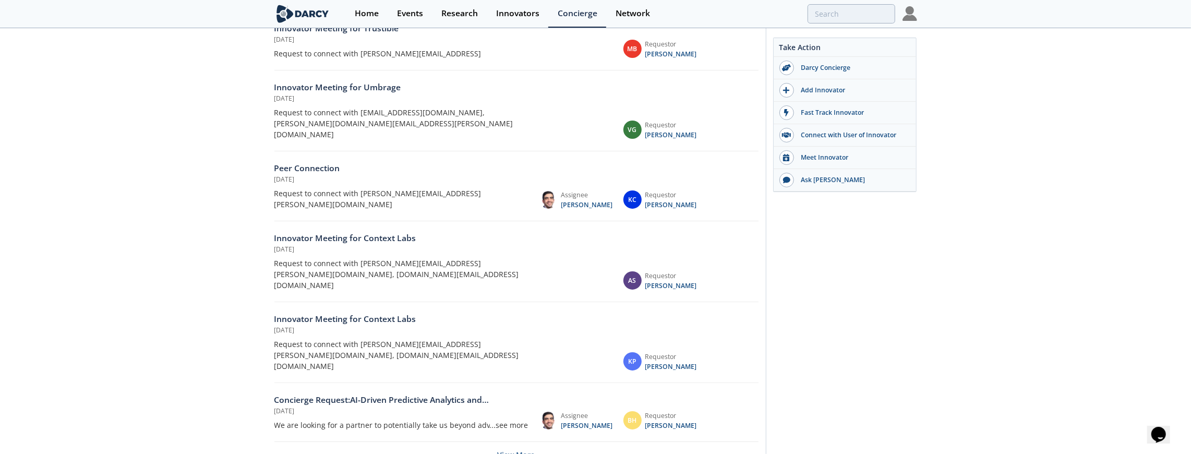
click at [520, 442] on button "View More" at bounding box center [517, 455] width 38 height 26
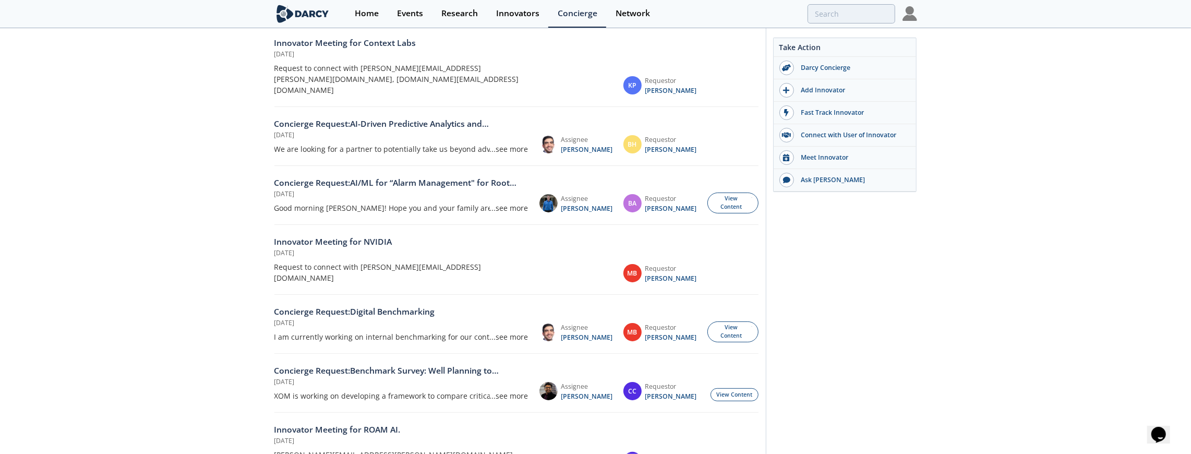
scroll to position [330, 0]
click at [514, 329] on div "...see more" at bounding box center [509, 334] width 39 height 11
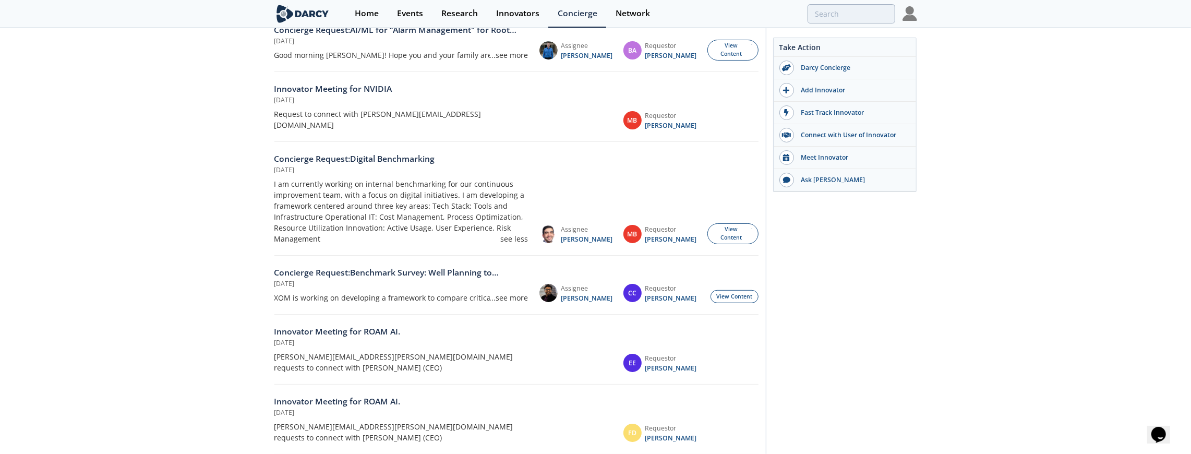
scroll to position [482, 0]
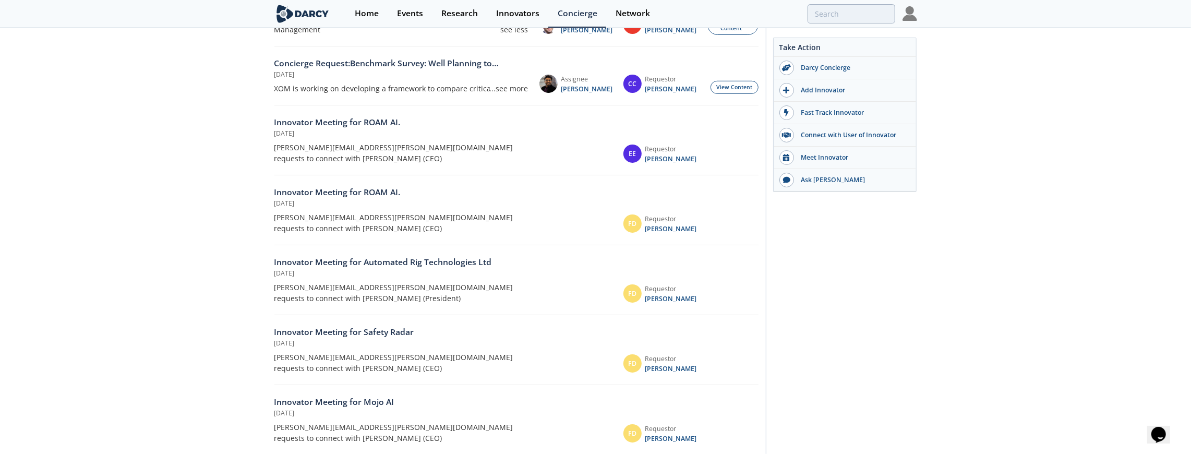
scroll to position [725, 0]
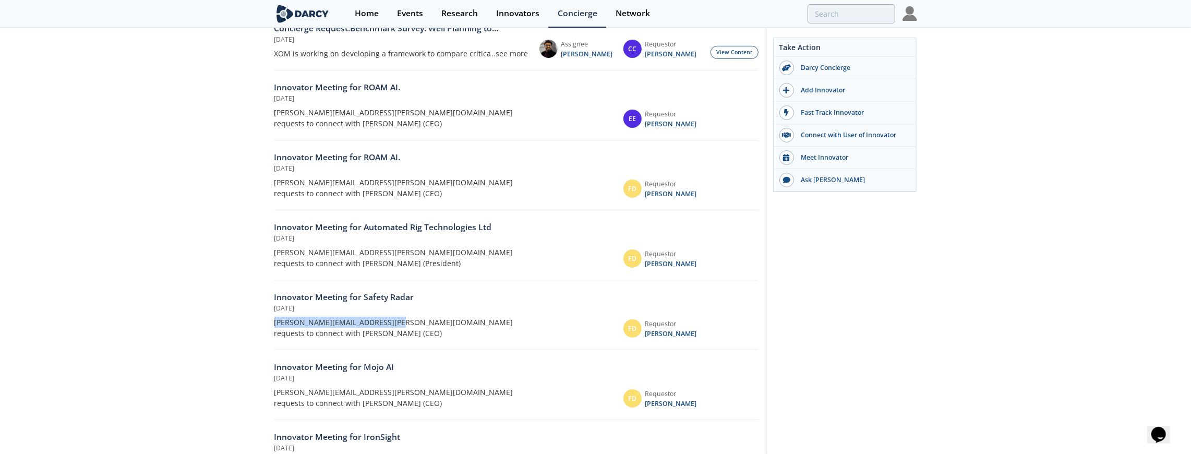
drag, startPoint x: 273, startPoint y: 251, endPoint x: 386, endPoint y: 251, distance: 113.2
copy div "robert.diliberto@exxonmobil.com"
click at [410, 291] on span "Safety Radar" at bounding box center [389, 296] width 50 height 11
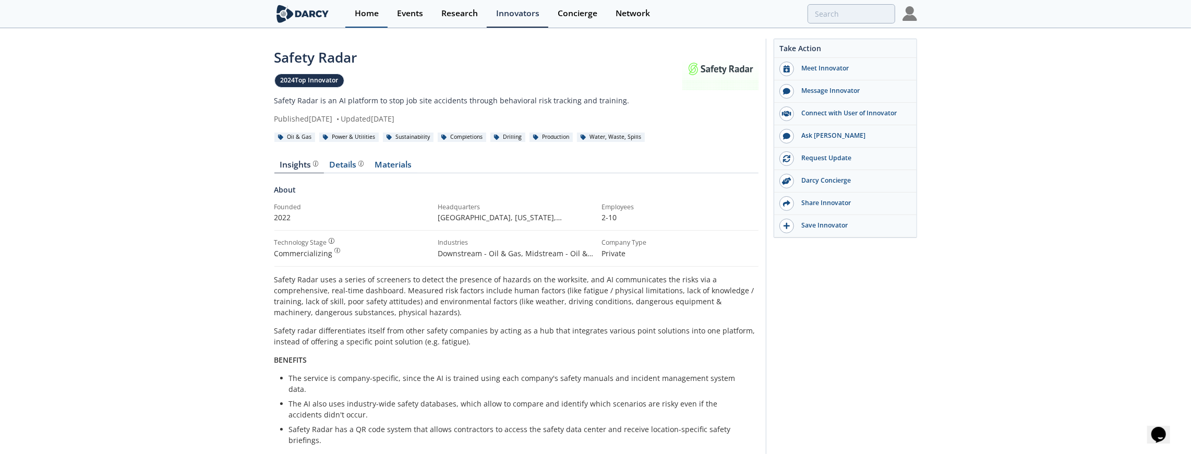
click at [377, 15] on div "Home" at bounding box center [367, 13] width 24 height 8
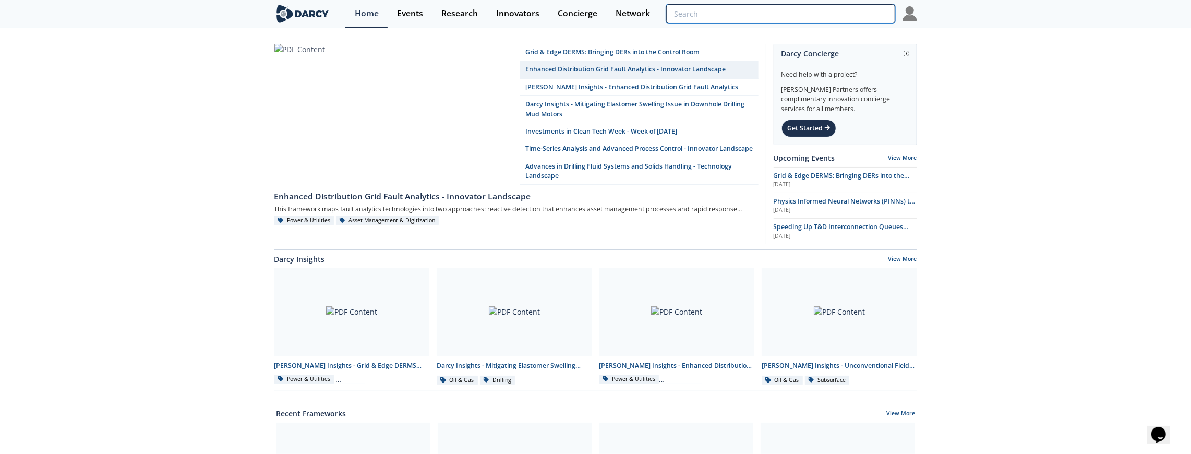
click at [849, 7] on input "search" at bounding box center [780, 13] width 229 height 19
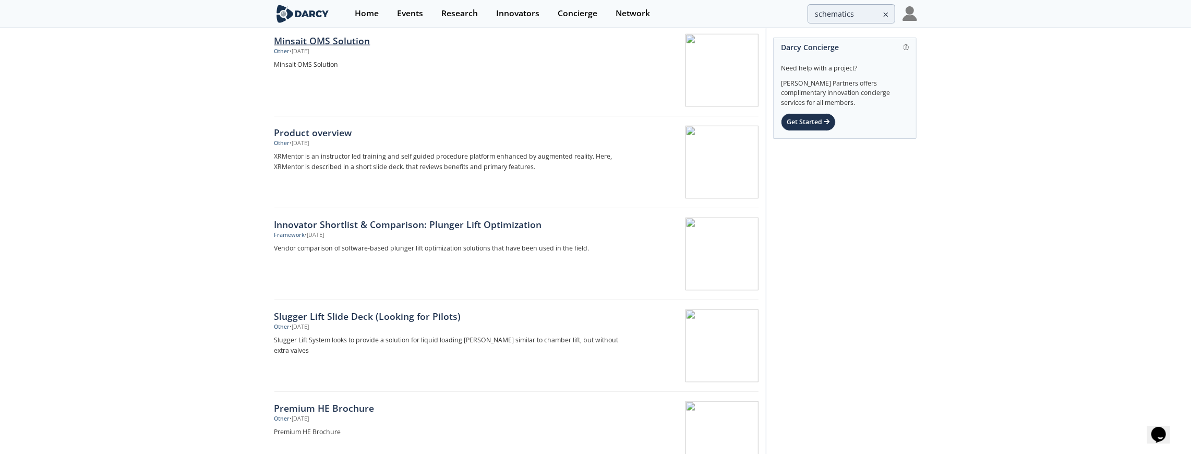
scroll to position [1426, 0]
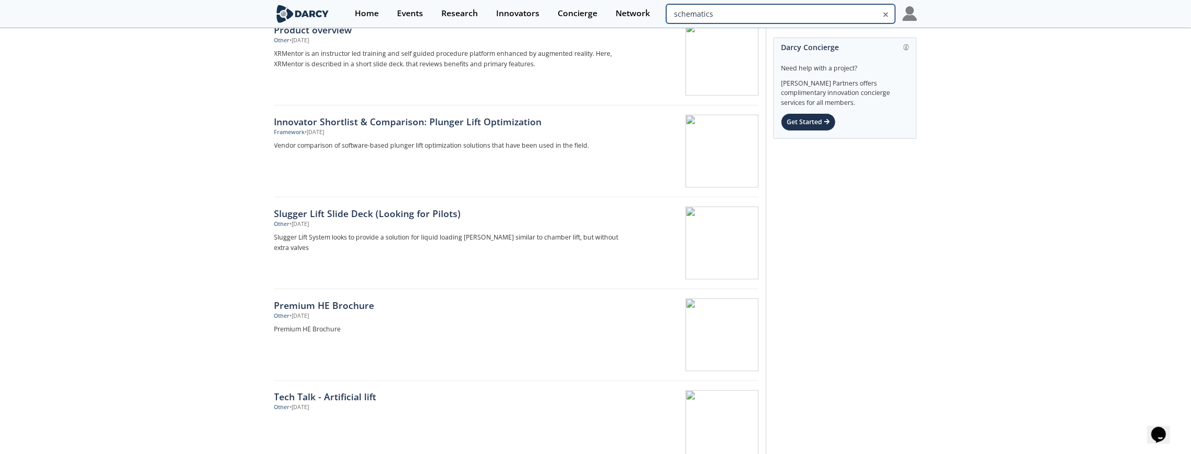
click at [820, 20] on input "schematics" at bounding box center [780, 13] width 229 height 19
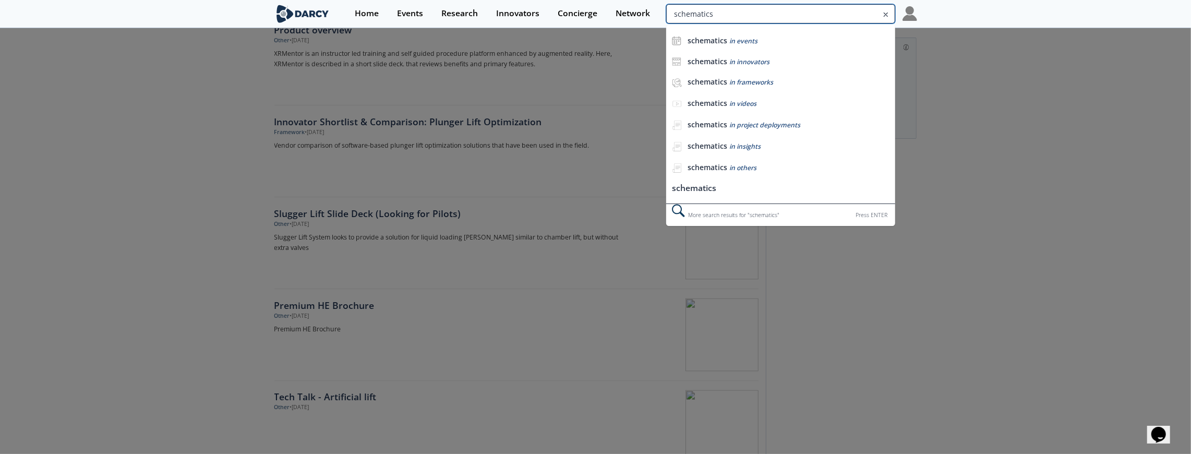
click at [820, 20] on input "schematics" at bounding box center [780, 13] width 229 height 19
type input "abandonment"
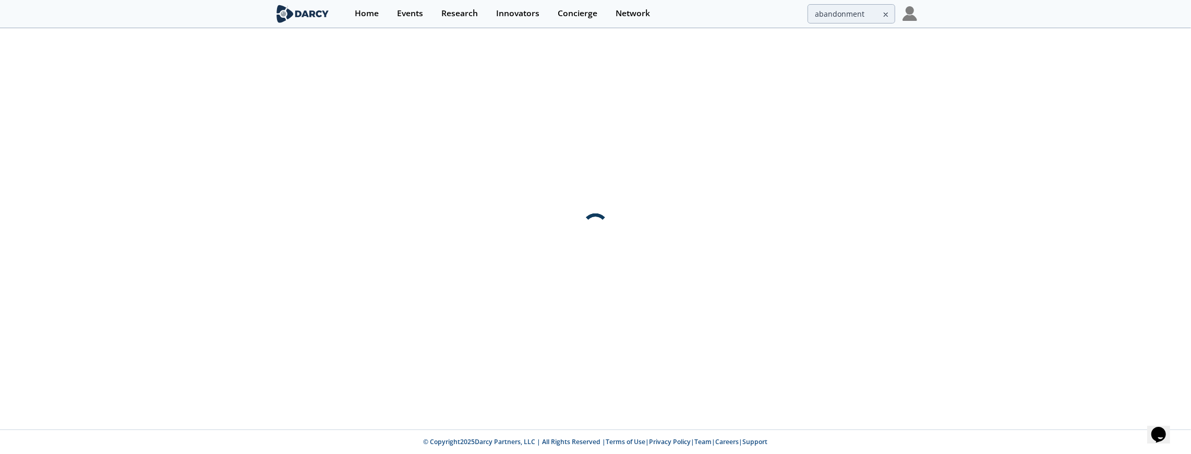
scroll to position [0, 0]
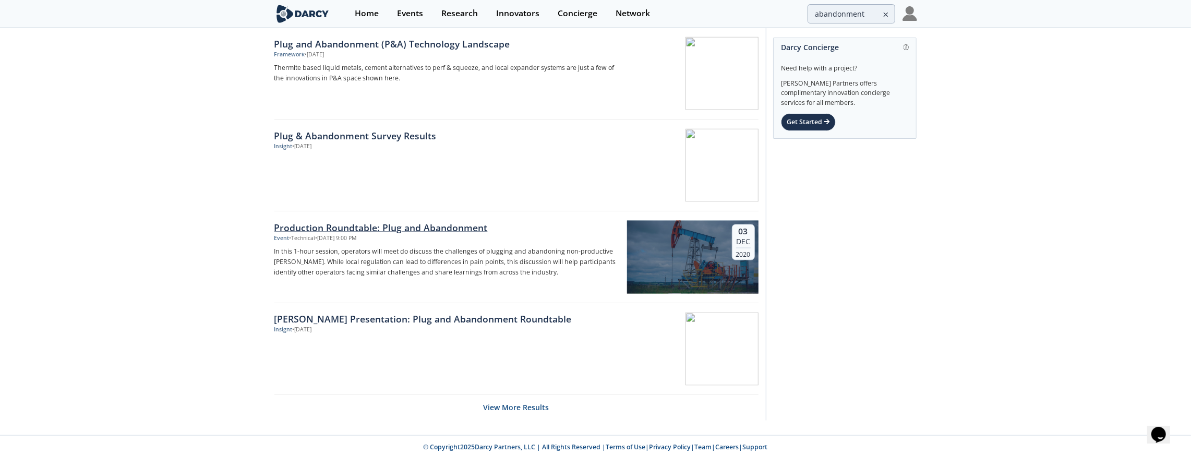
scroll to position [1506, 0]
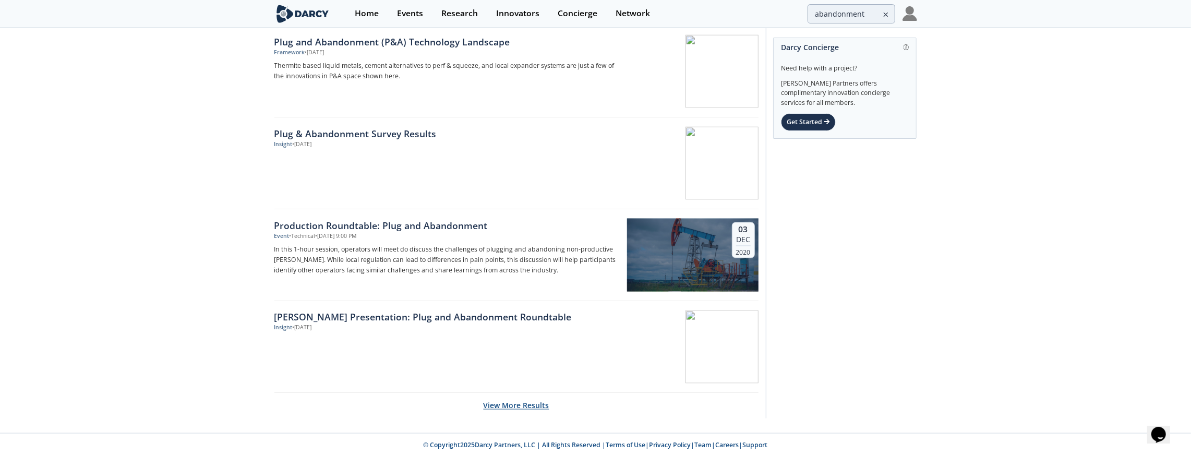
click at [532, 399] on button "View More Results" at bounding box center [517, 406] width 66 height 26
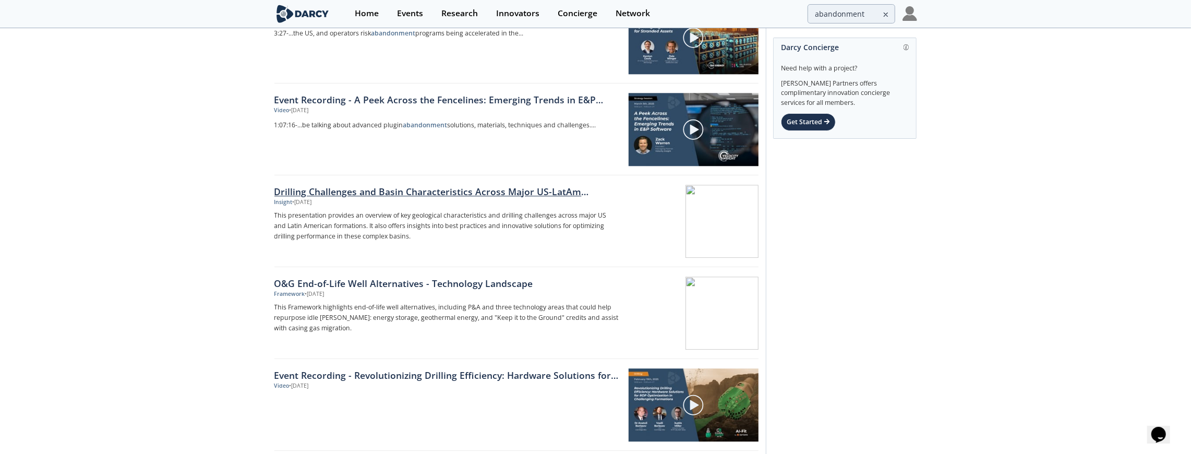
scroll to position [2375, 0]
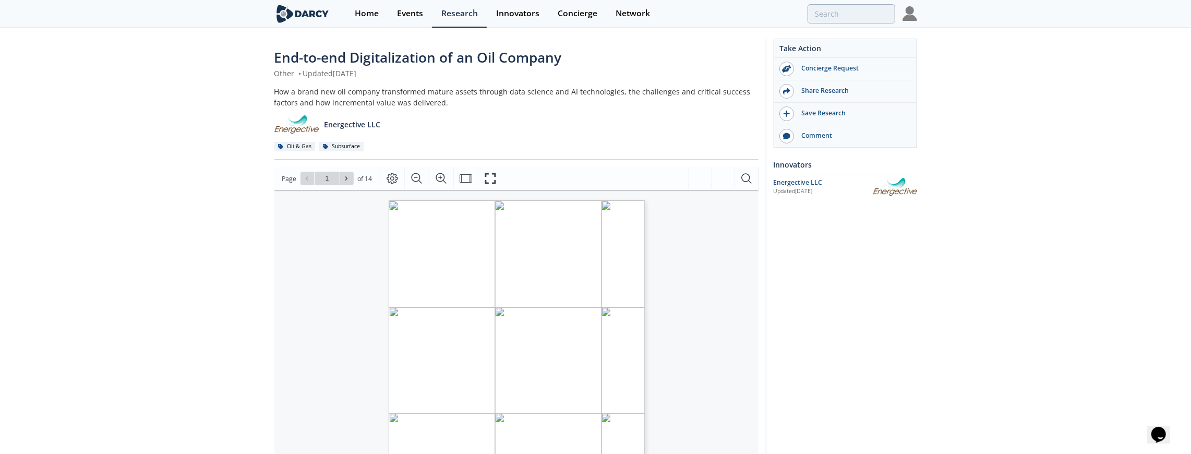
click at [160, 195] on div "End-to-end Digitalization of an Oil Company Other • Updated August 15, 2024 How…" at bounding box center [595, 402] width 1191 height 747
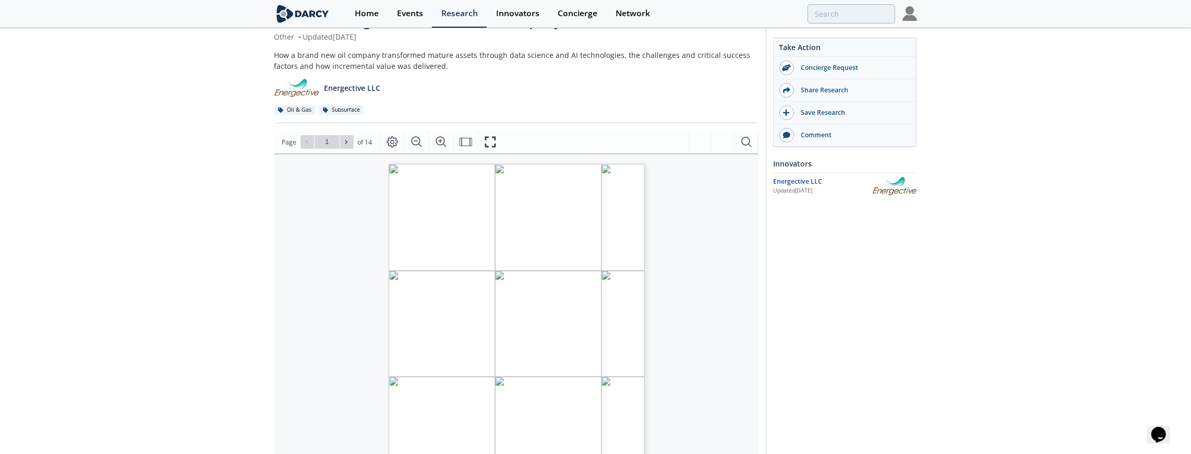
scroll to position [69, 0]
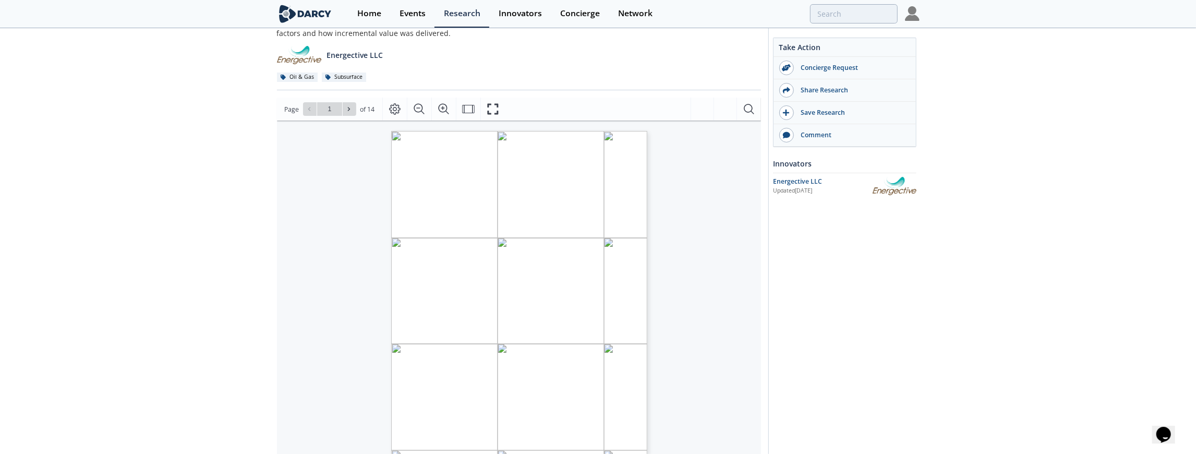
type input "2"
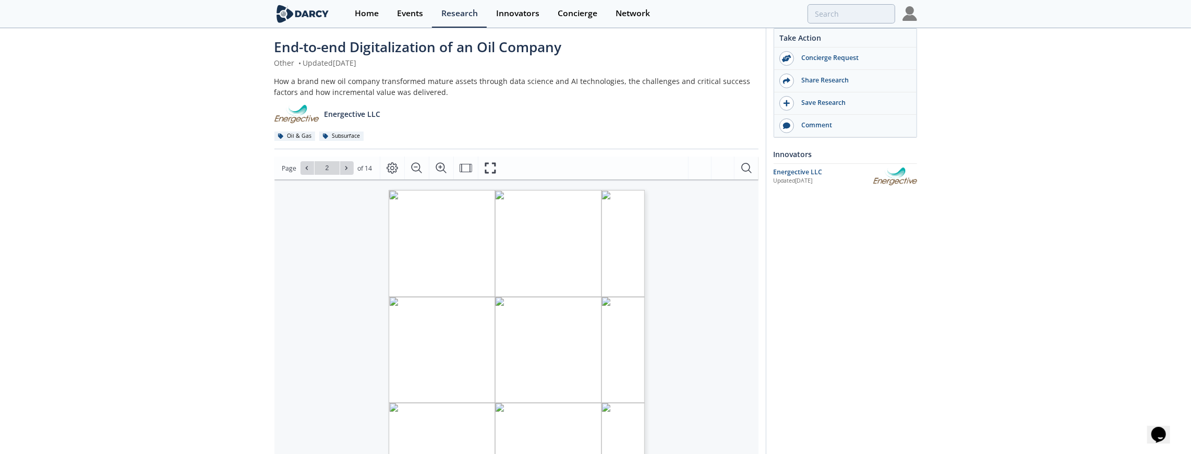
scroll to position [0, 0]
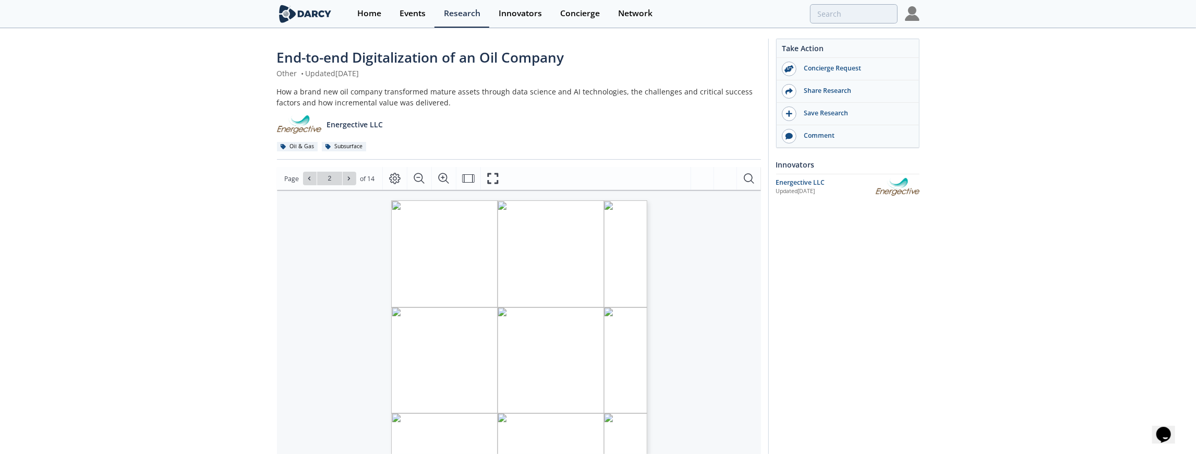
type input "3"
type input "4"
type input "5"
type input "6"
type input "7"
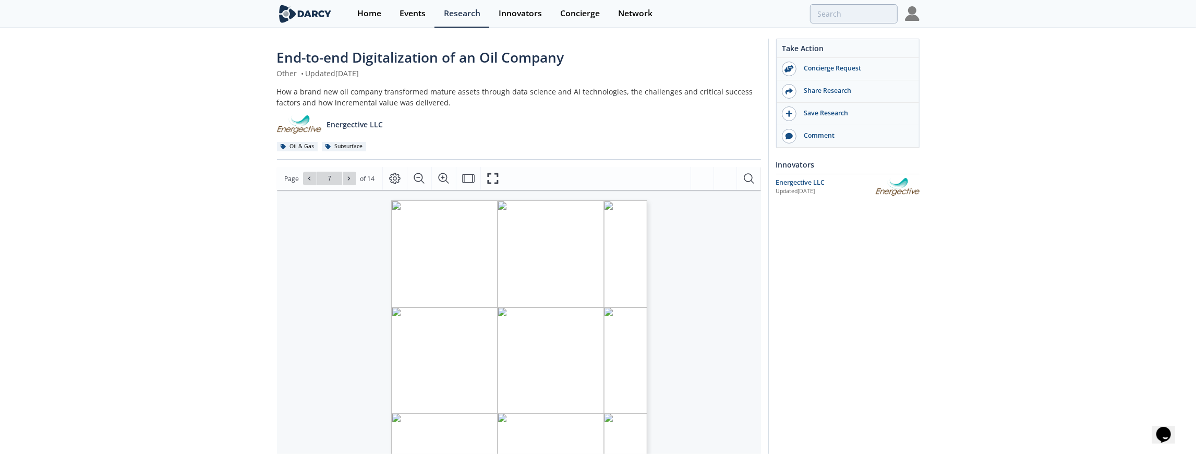
type input "8"
type input "9"
type input "11"
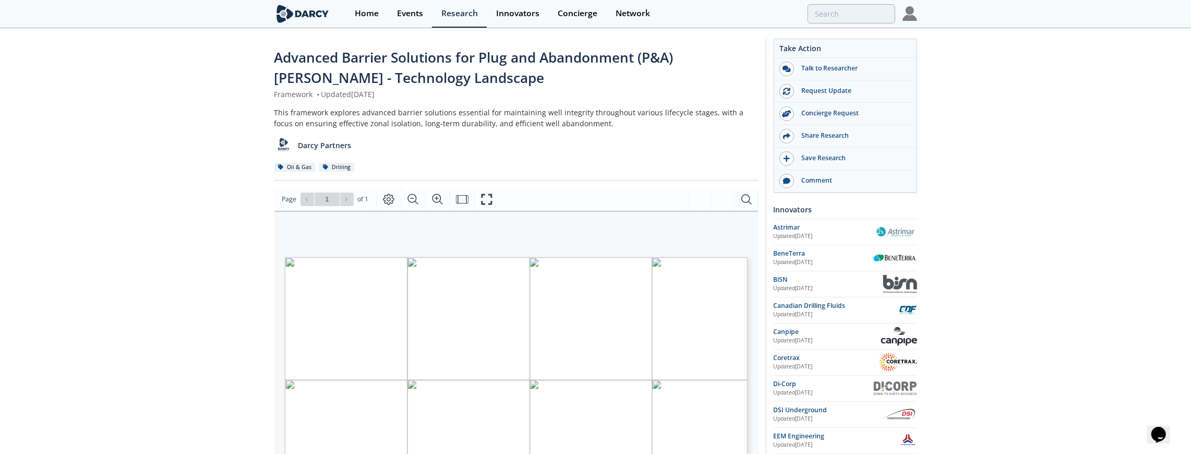
click at [249, 279] on div "Advanced Barrier Solutions for Plug and Abandonment (P&A) wells - Technology La…" at bounding box center [595, 412] width 1191 height 767
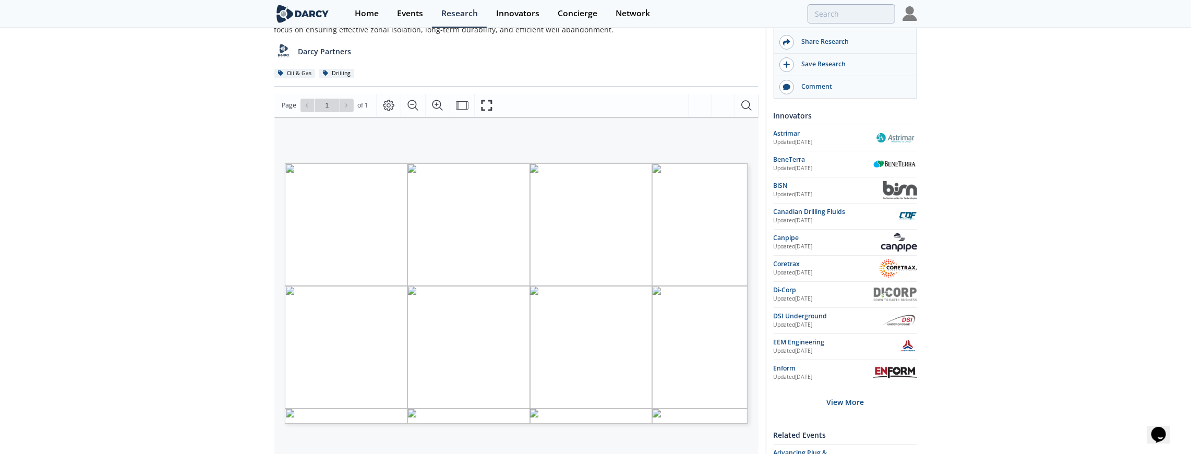
scroll to position [104, 0]
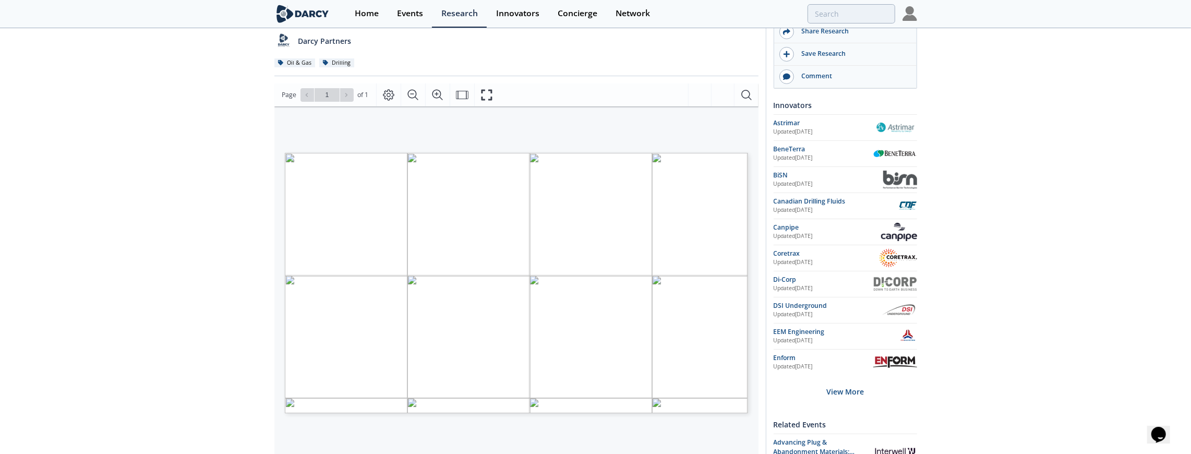
click at [242, 334] on div "Advanced Barrier Solutions for Plug and Abandonment (P&A) wells - Technology La…" at bounding box center [595, 308] width 1191 height 767
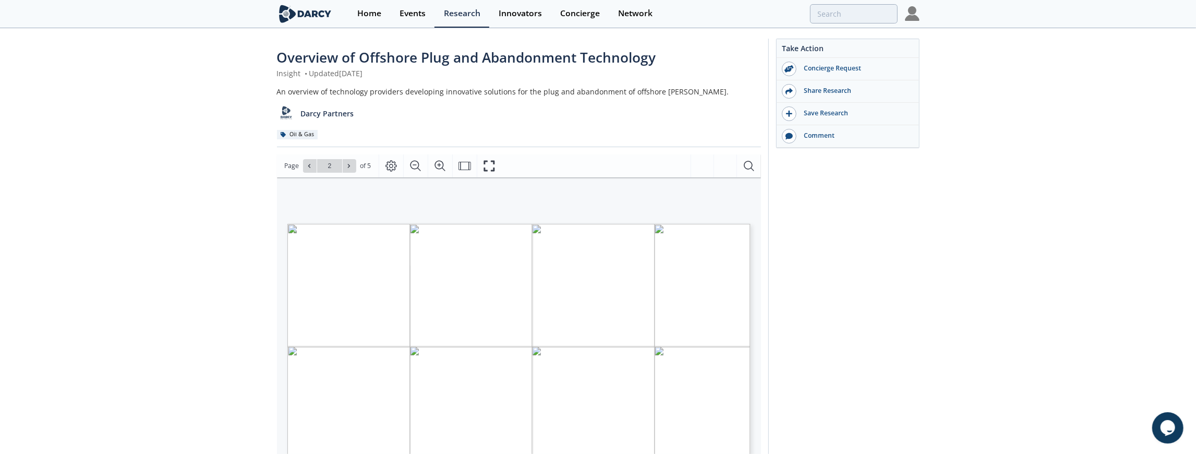
type input "1"
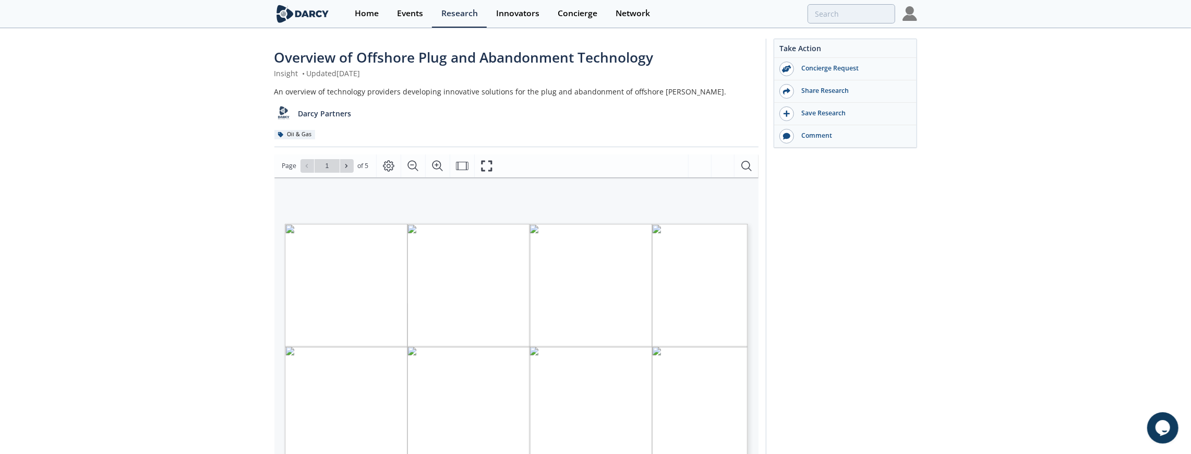
click at [908, 285] on div "Take Action Concierge Request Share Research Save Research Comment" at bounding box center [841, 394] width 151 height 711
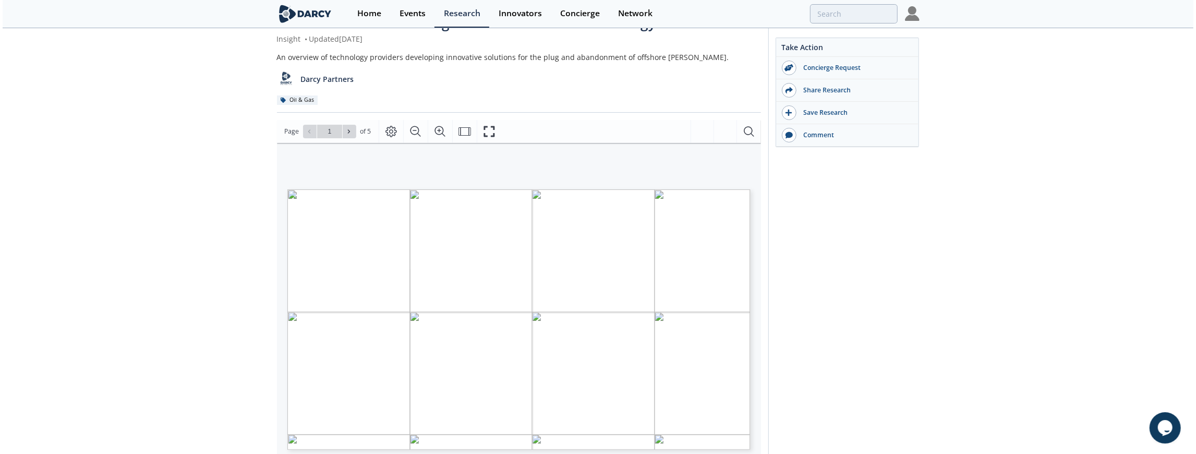
scroll to position [69, 0]
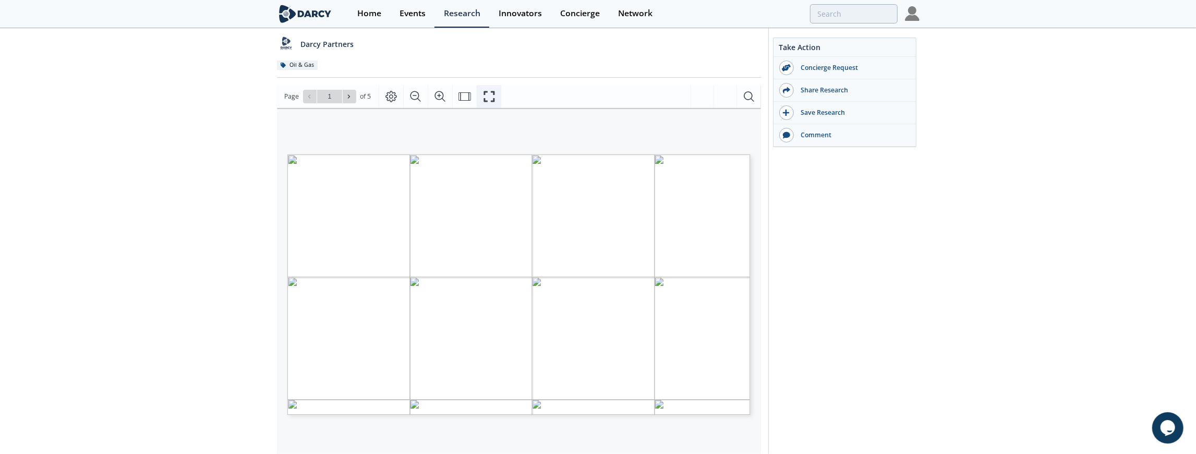
click at [479, 102] on button "Fullscreen" at bounding box center [489, 96] width 25 height 23
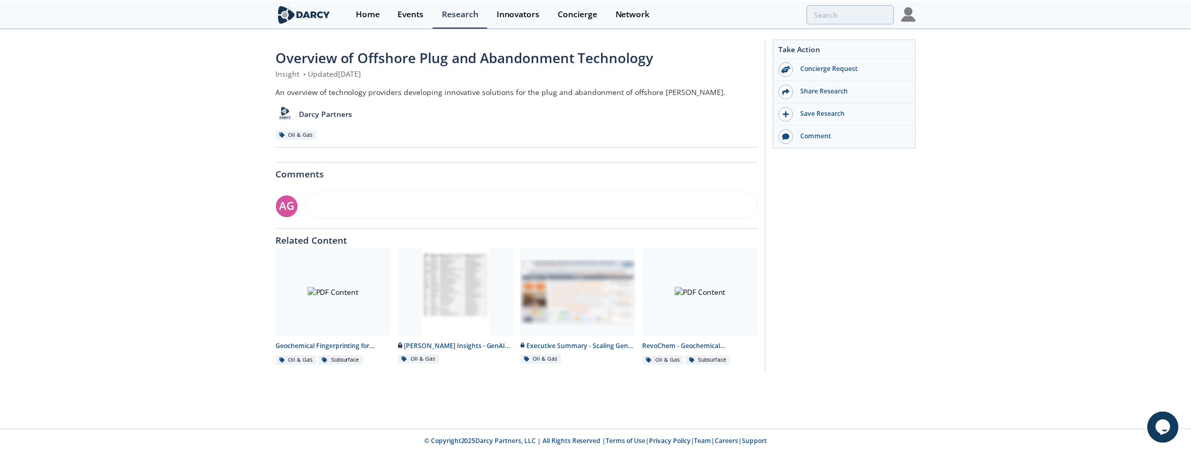
scroll to position [0, 0]
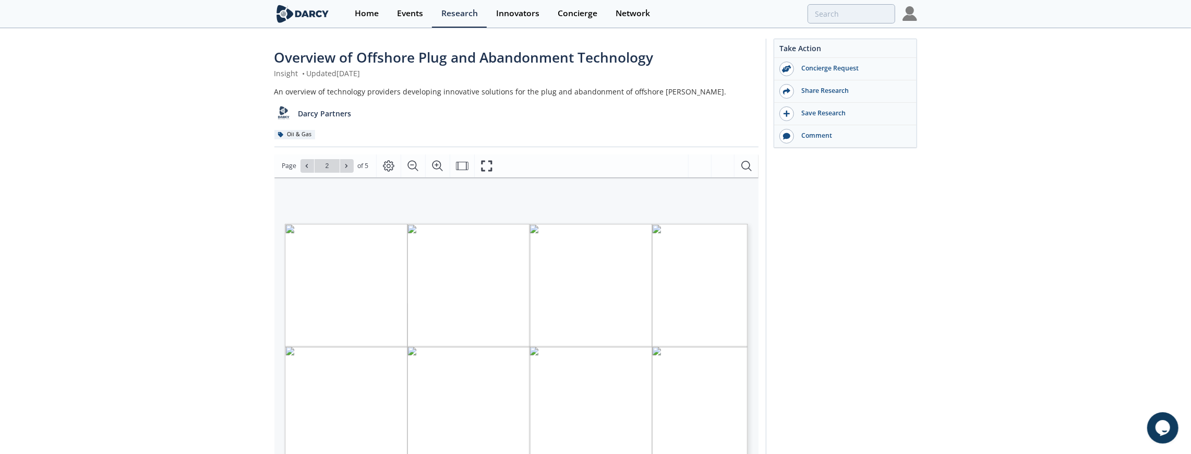
click at [167, 282] on div "Overview of Offshore Plug and Abandonment Technology Insight • Updated June 6, …" at bounding box center [595, 396] width 1191 height 734
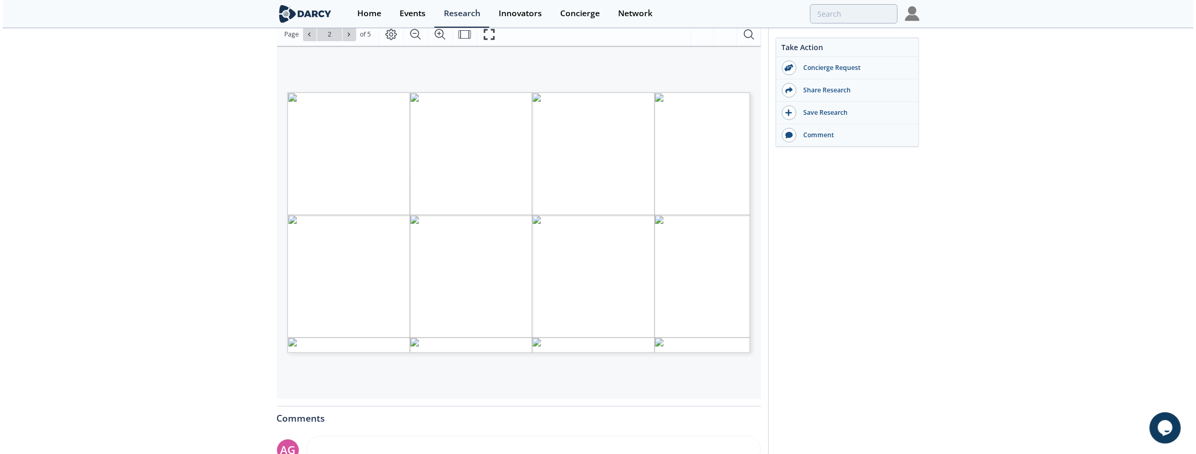
scroll to position [174, 0]
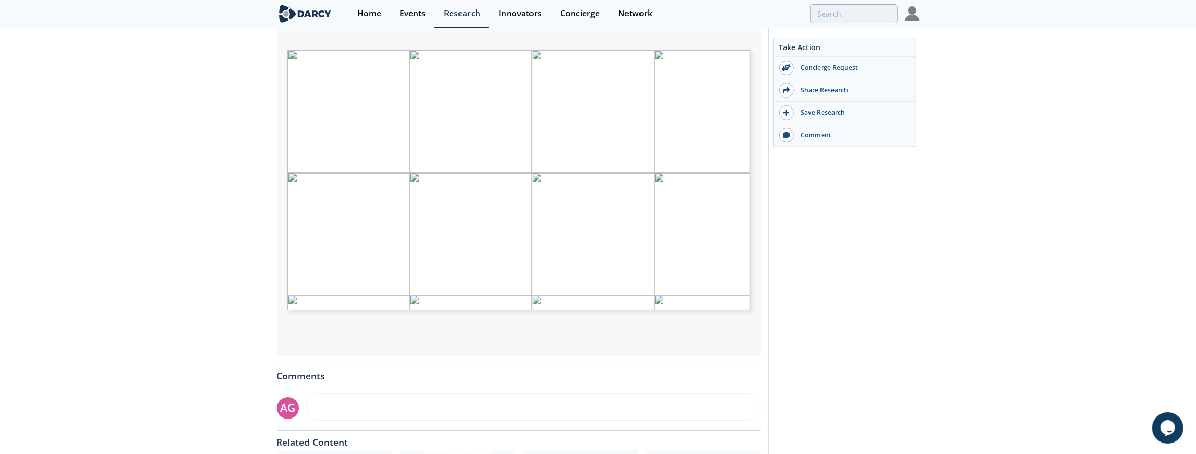
click at [407, 225] on span "Website" at bounding box center [404, 226] width 23 height 4
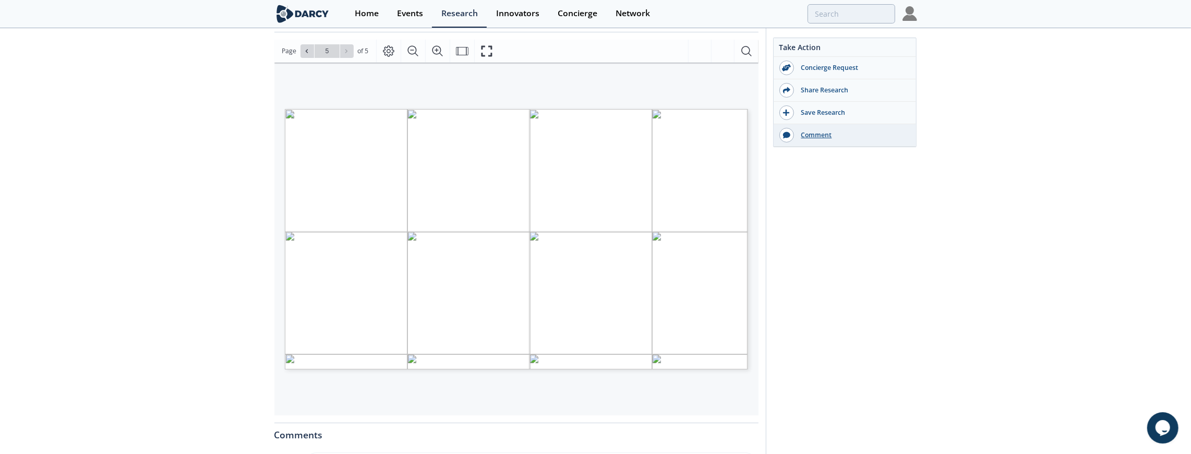
scroll to position [69, 0]
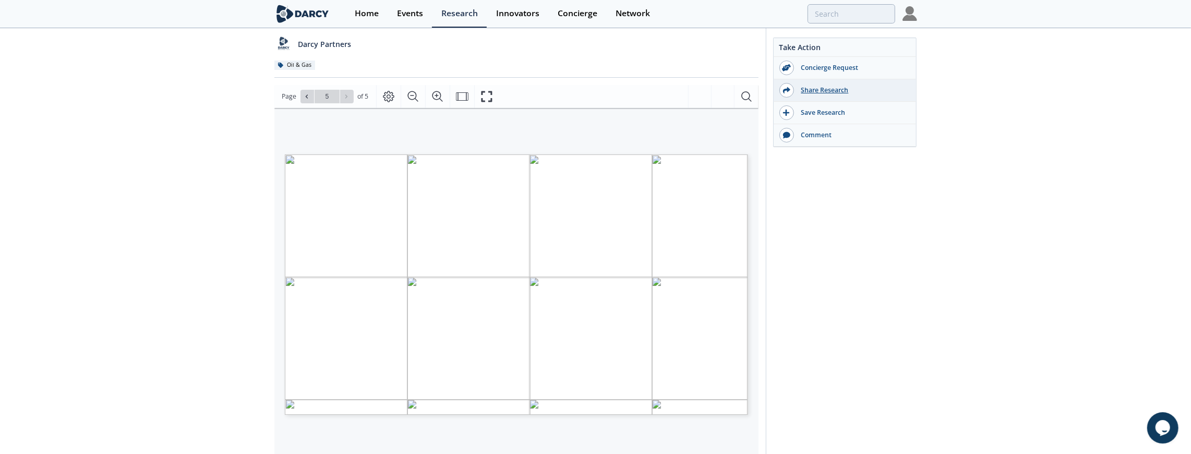
click at [808, 94] on div "Share Research" at bounding box center [845, 90] width 142 height 22
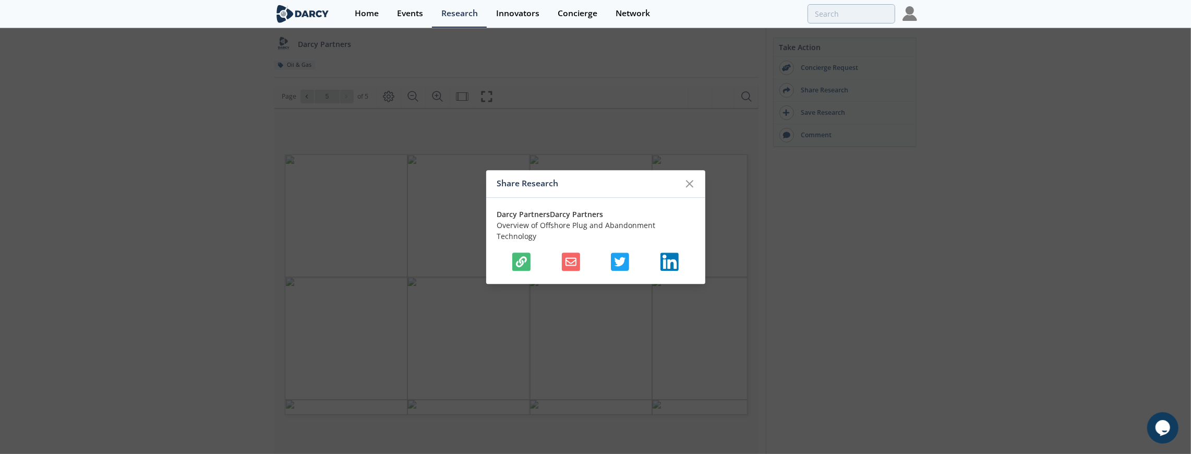
click at [566, 258] on icon "button" at bounding box center [571, 262] width 11 height 8
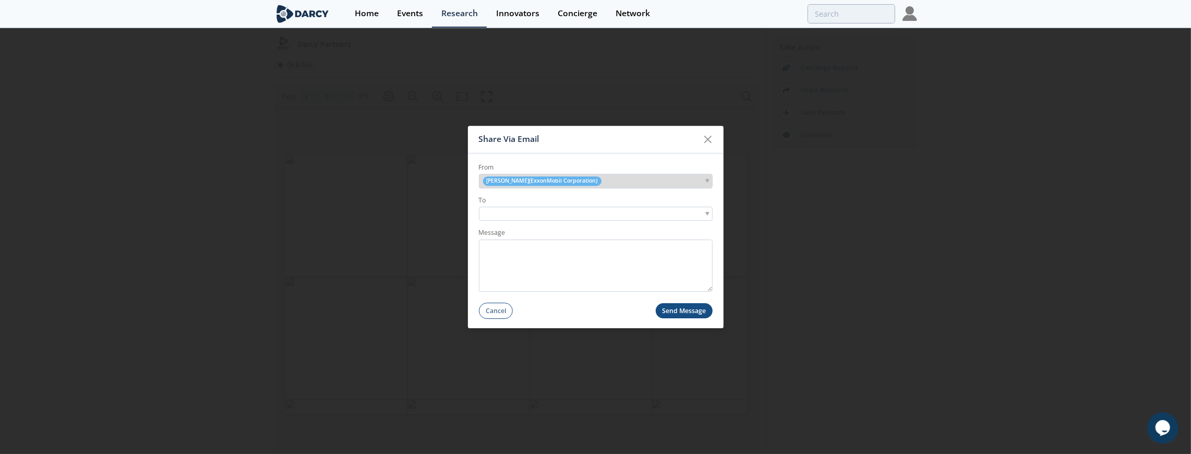
click at [542, 211] on input "search" at bounding box center [518, 214] width 72 height 11
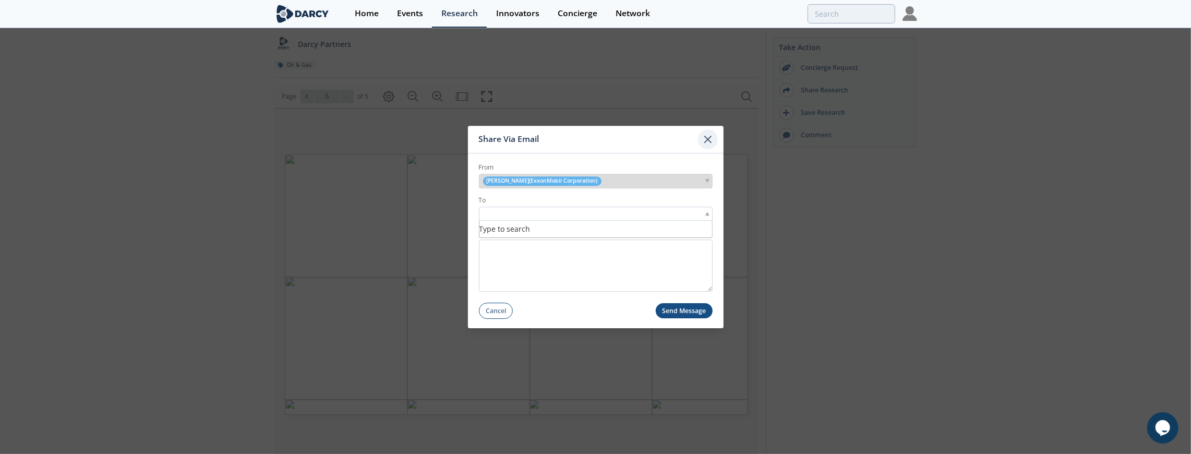
click at [707, 139] on icon at bounding box center [708, 139] width 13 height 13
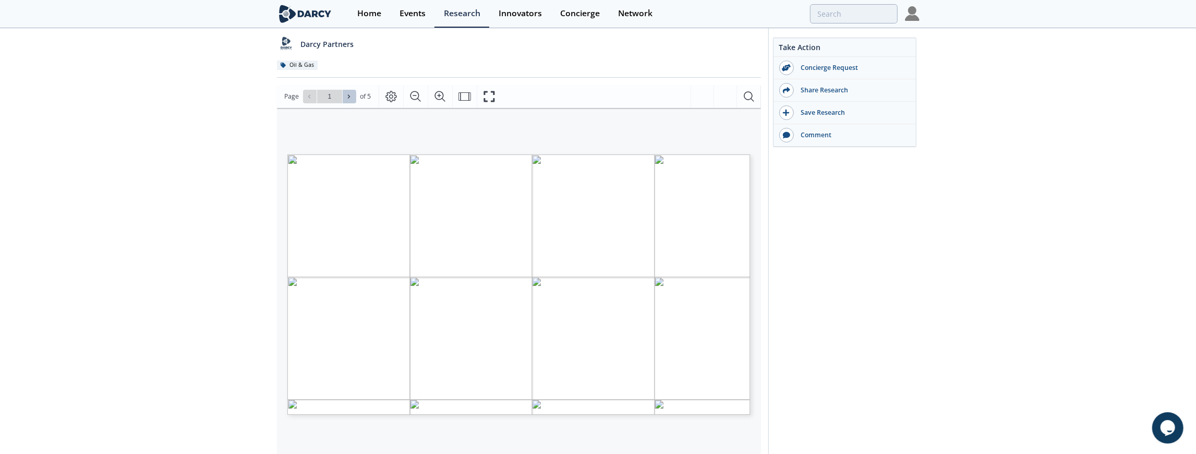
click at [346, 98] on icon at bounding box center [349, 96] width 6 height 6
type input "5"
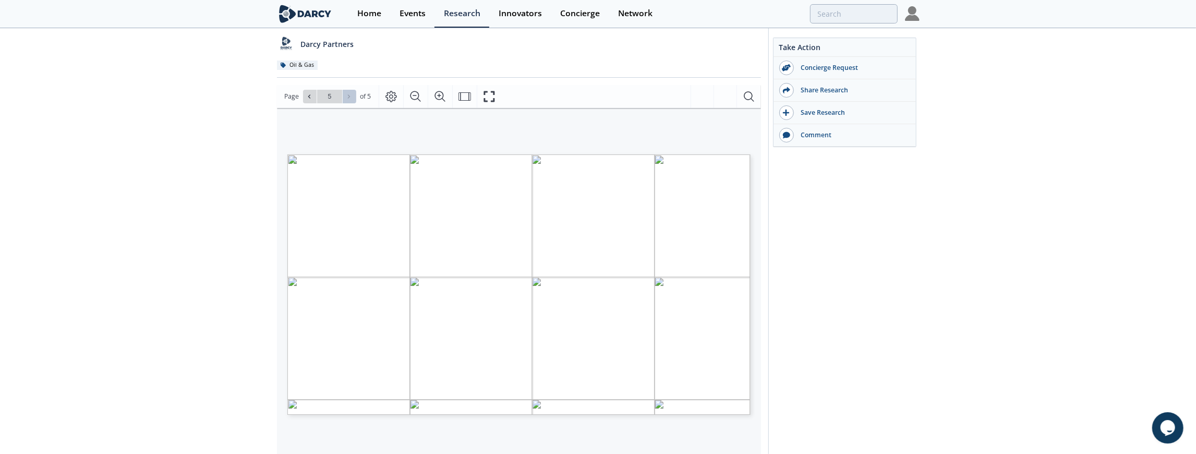
click at [345, 98] on div "Go to Page 5" at bounding box center [329, 97] width 53 height 14
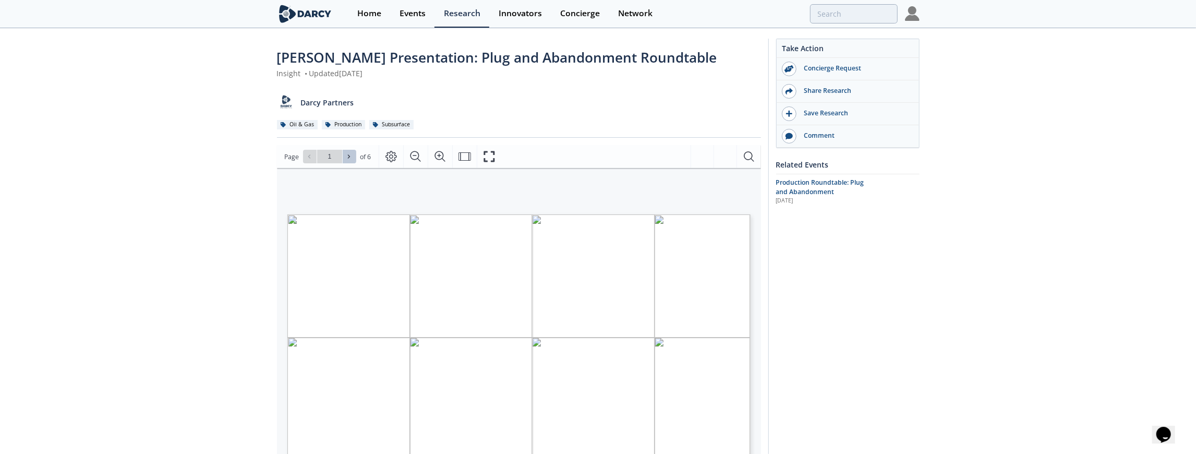
click at [343, 160] on button at bounding box center [350, 157] width 14 height 14
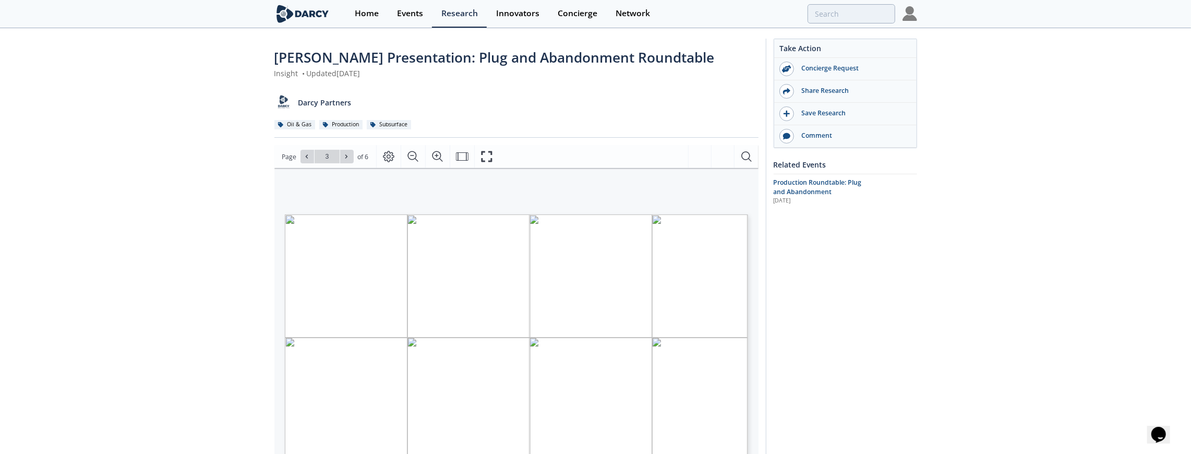
click at [254, 210] on div "Darcy Presentation: Plug and Abandonment Roundtable Insight • Updated December …" at bounding box center [595, 391] width 1191 height 725
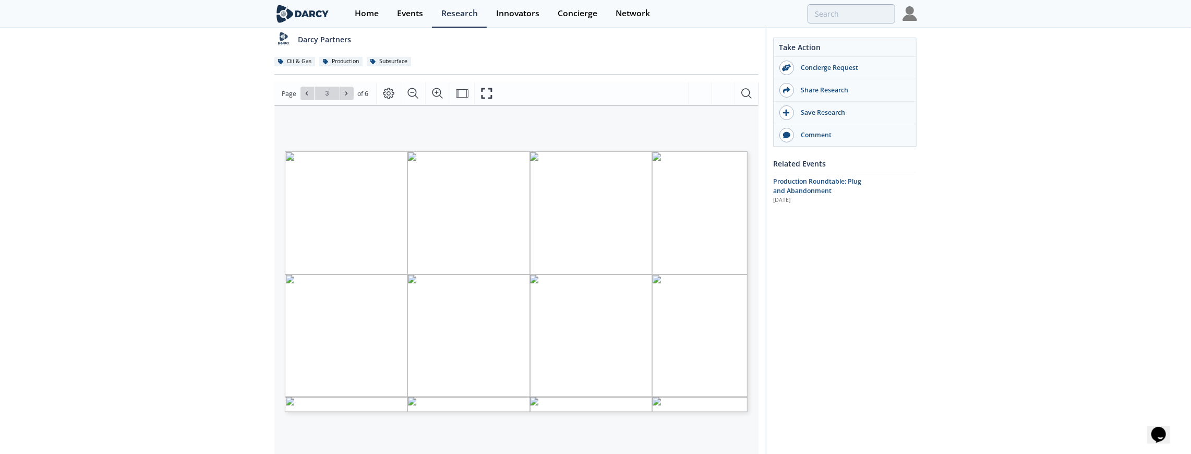
scroll to position [69, 0]
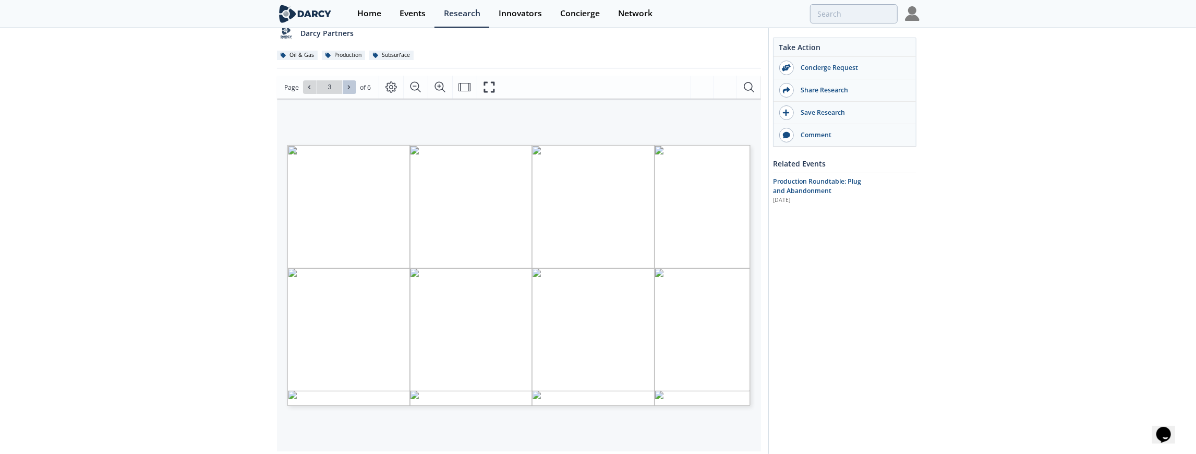
click at [348, 85] on icon at bounding box center [349, 87] width 6 height 6
click at [311, 88] on icon at bounding box center [309, 87] width 6 height 6
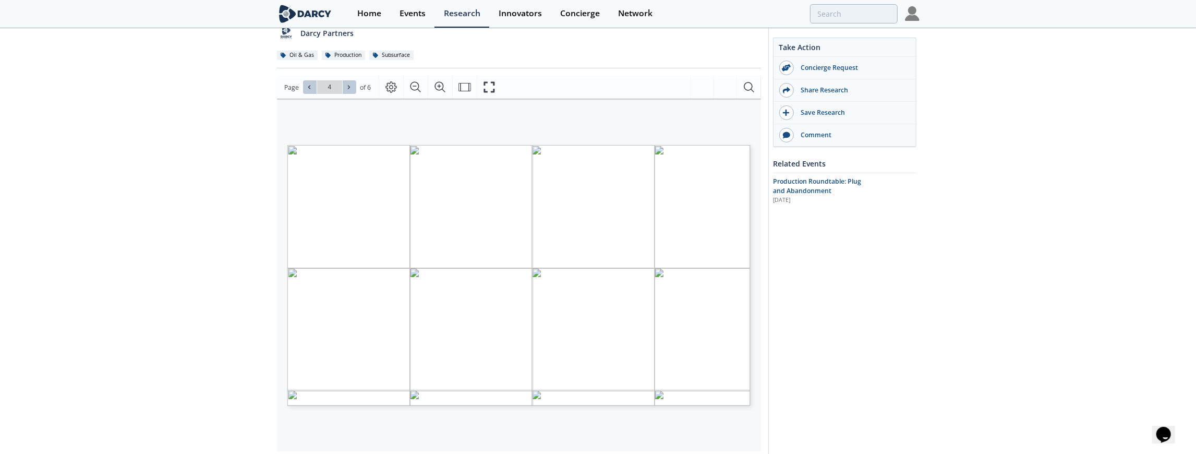
click at [344, 91] on button at bounding box center [350, 87] width 14 height 14
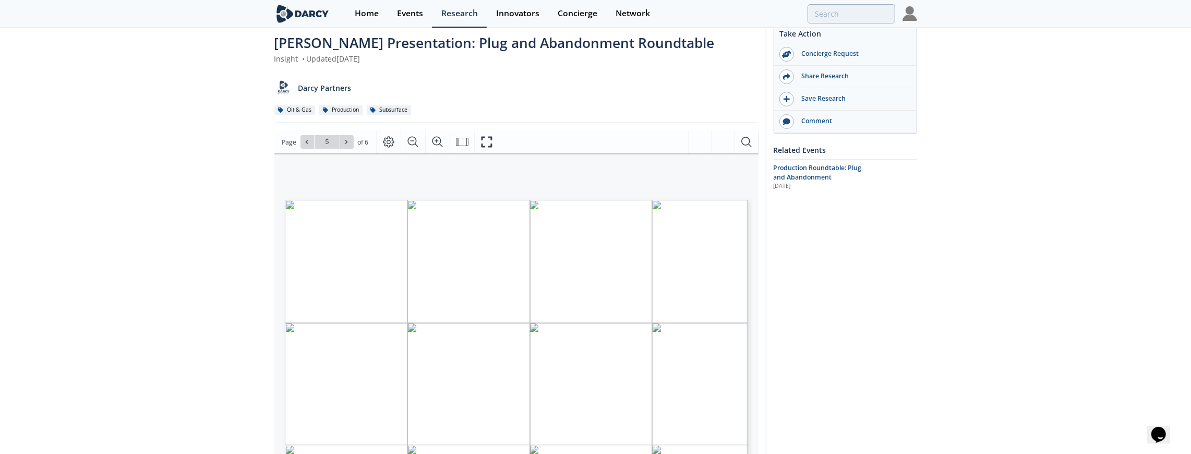
scroll to position [0, 0]
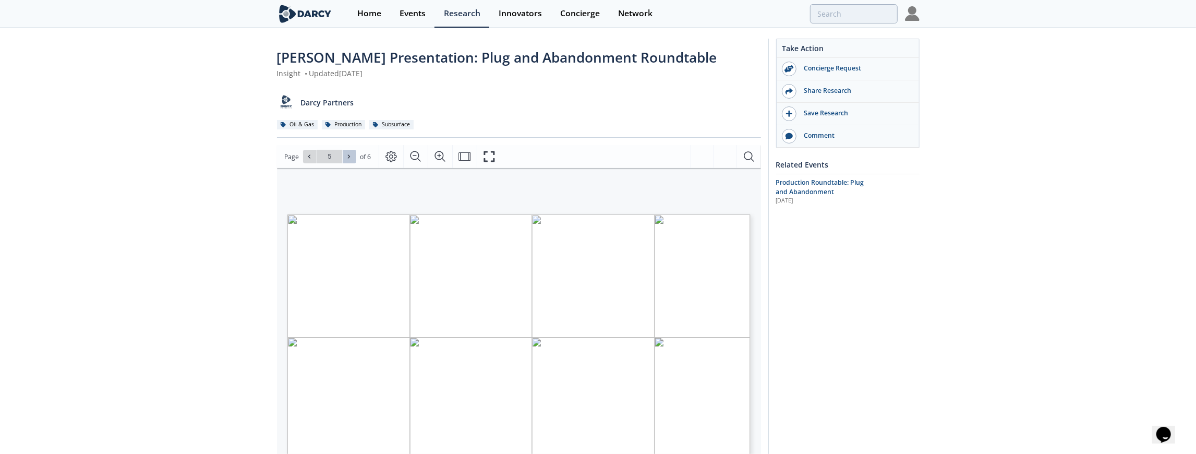
click at [349, 157] on icon at bounding box center [349, 157] width 2 height 4
type input "6"
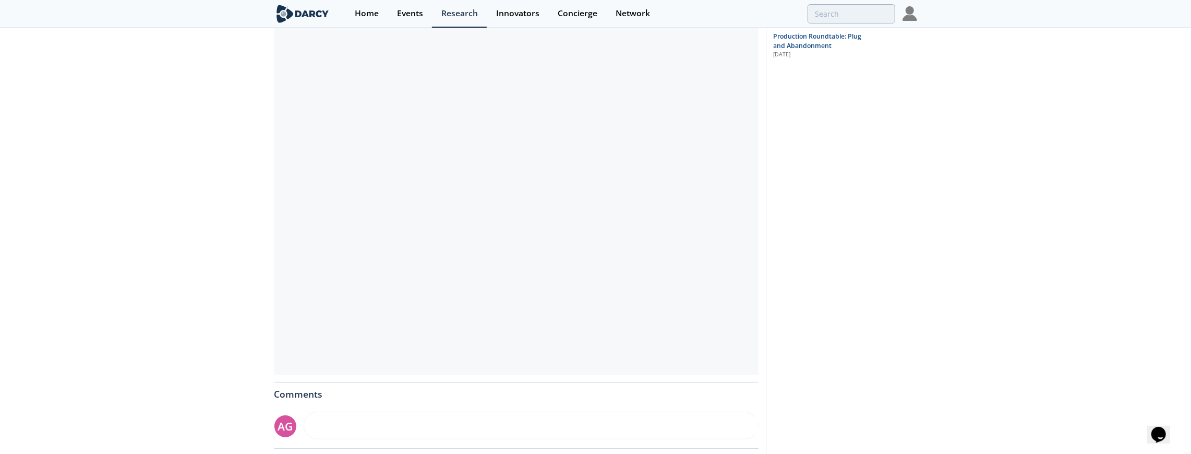
scroll to position [69, 0]
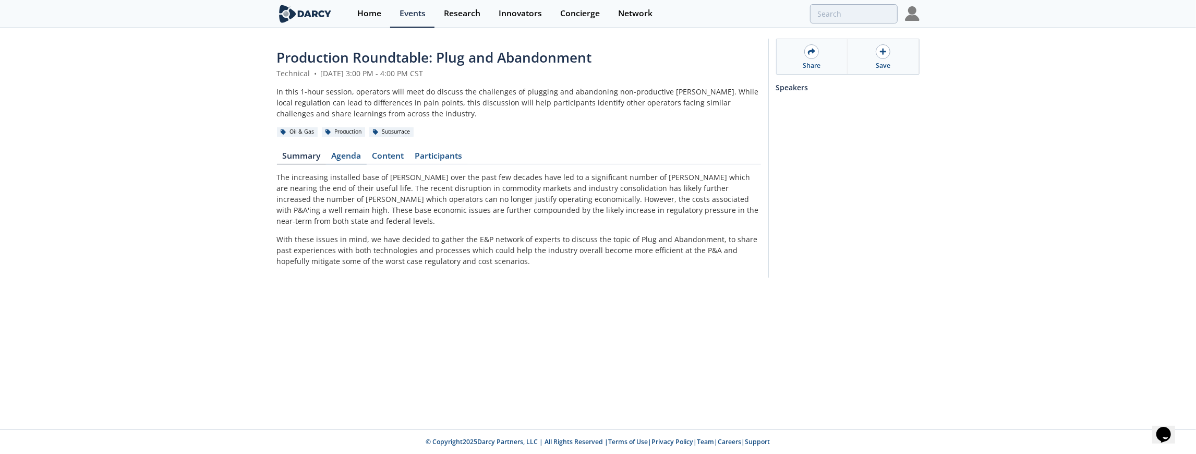
click at [356, 153] on link "Agenda" at bounding box center [346, 158] width 41 height 13
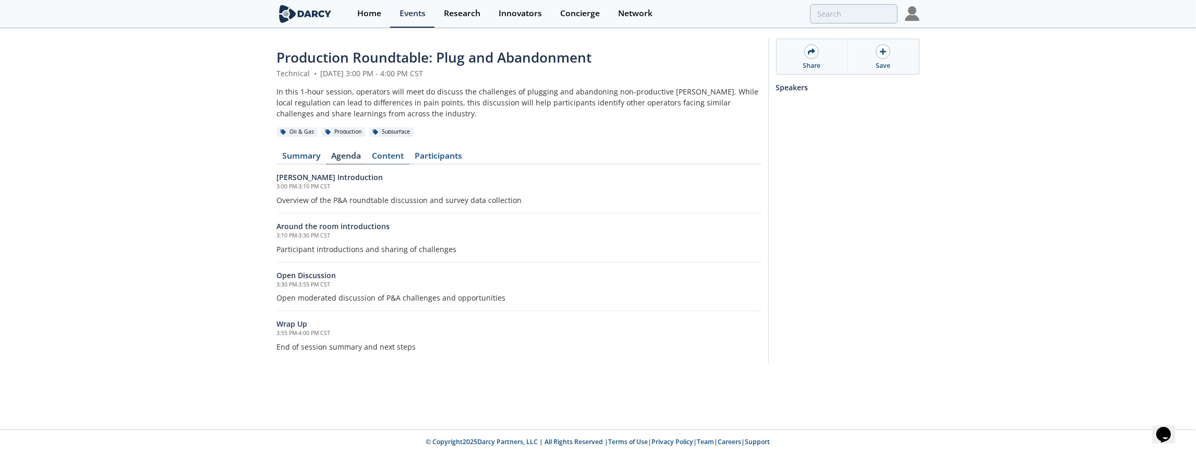
click at [398, 154] on link "Content" at bounding box center [388, 158] width 43 height 13
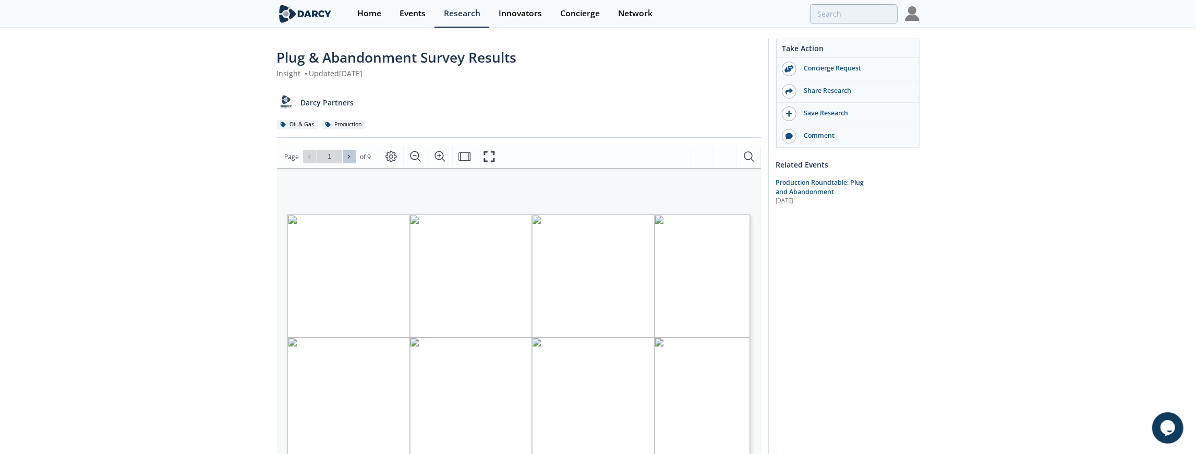
click at [346, 154] on icon at bounding box center [349, 156] width 6 height 6
type input "2"
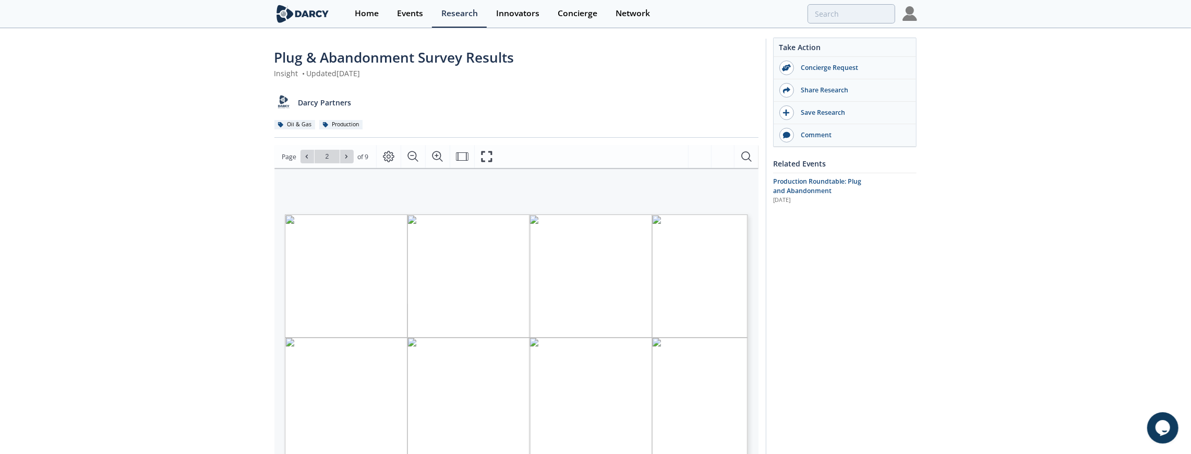
scroll to position [69, 0]
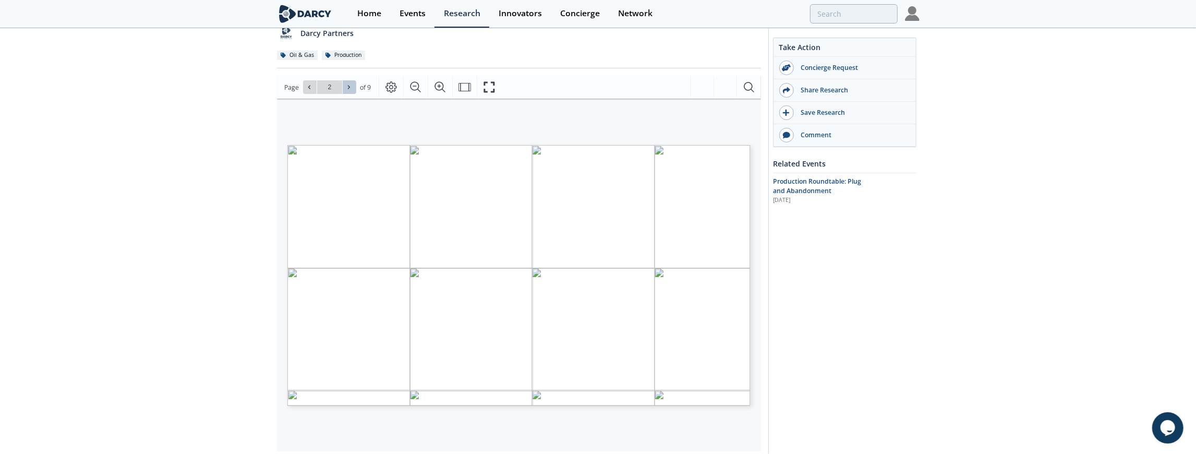
click at [347, 90] on icon at bounding box center [349, 87] width 6 height 6
type input "3"
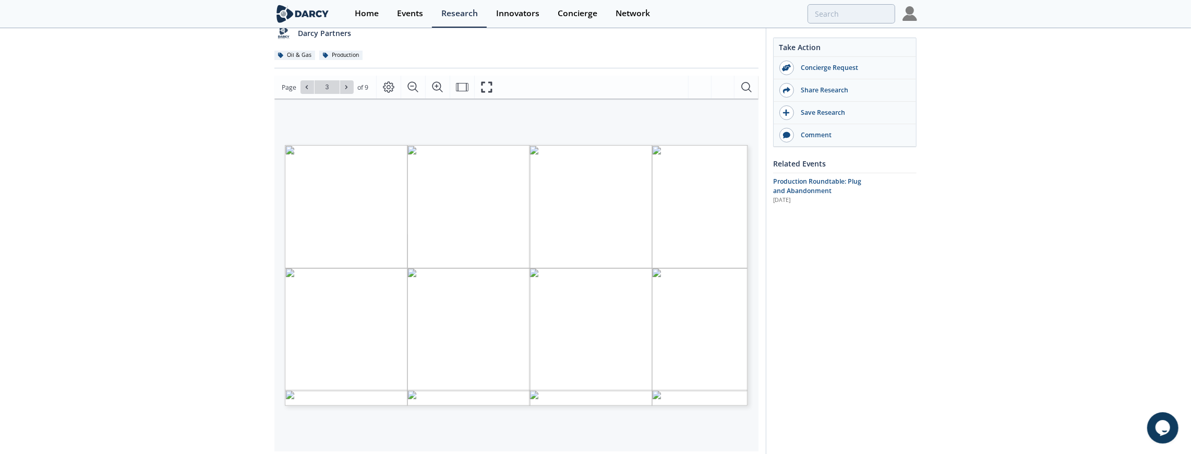
drag, startPoint x: 852, startPoint y: 347, endPoint x: 609, endPoint y: 255, distance: 260.3
click at [852, 347] on div "Take Action Concierge Request Share Research Save Research Comment Related Even…" at bounding box center [841, 319] width 151 height 701
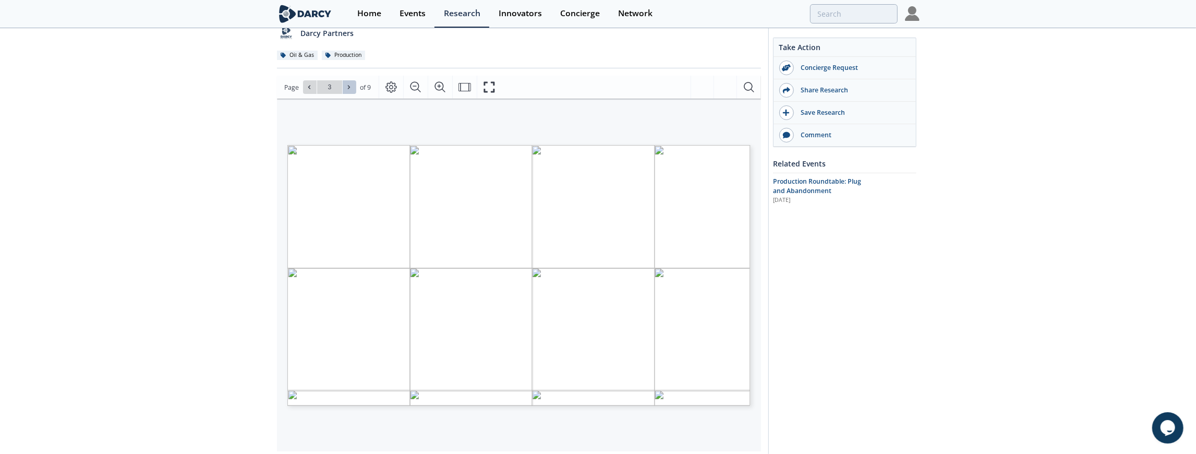
click at [351, 87] on icon at bounding box center [349, 87] width 6 height 6
type input "4"
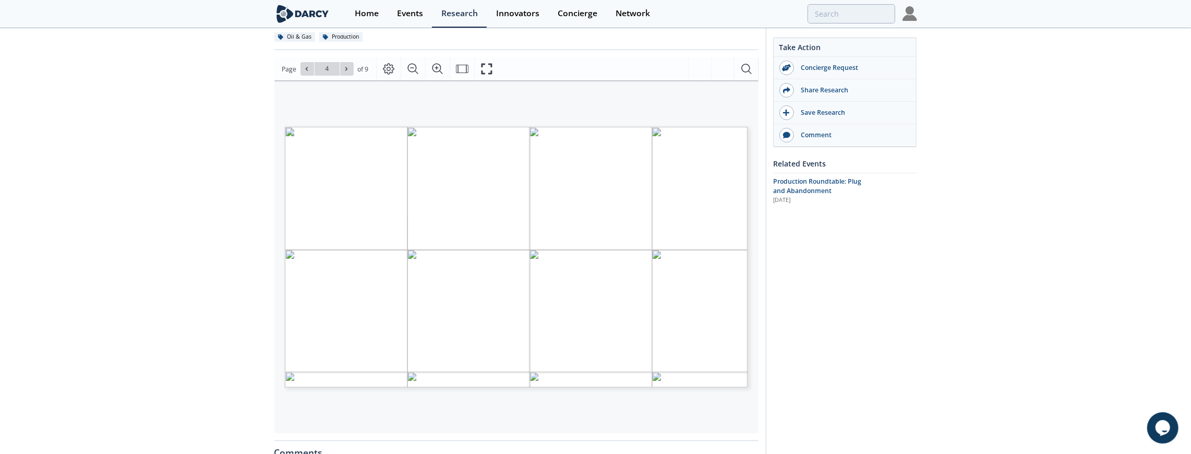
scroll to position [104, 0]
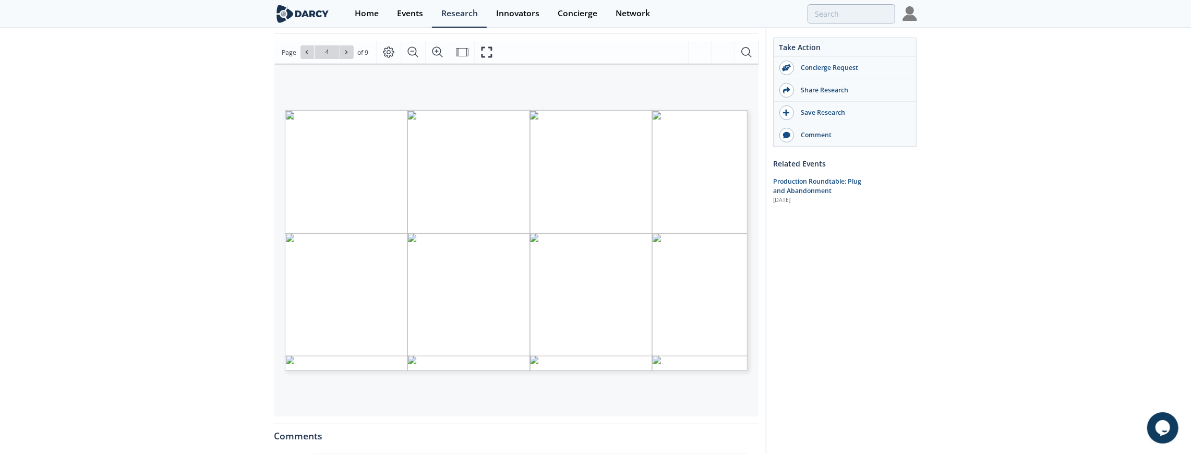
click at [158, 210] on div "Plug & Abandonment Survey Results Insight • Updated December 4, 2020 Darcy Part…" at bounding box center [595, 287] width 1191 height 725
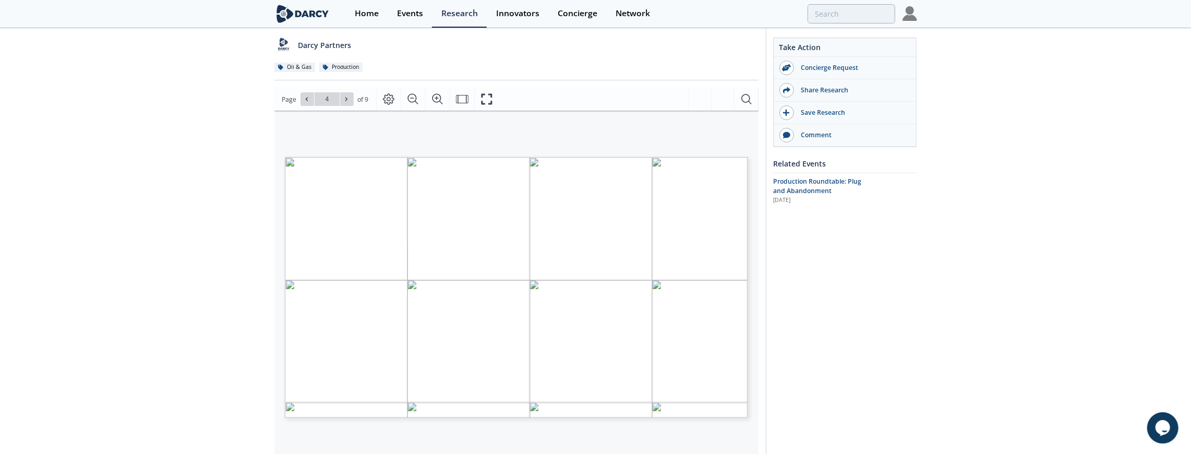
scroll to position [69, 0]
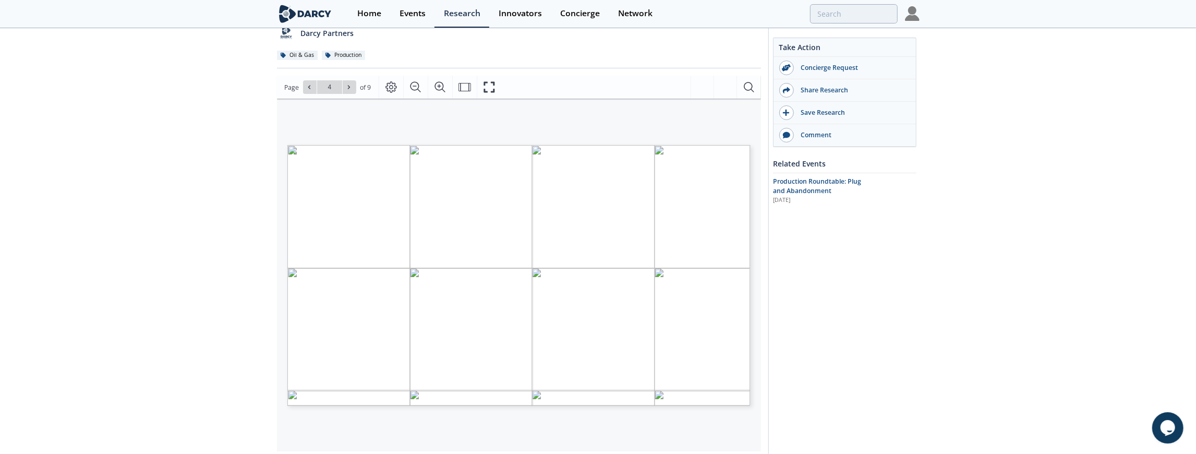
click at [668, 260] on span "Page 4" at bounding box center [1036, 444] width 1107 height 420
click at [754, 380] on div "SUMMARY INSIGHTS: PLUG & ABANDONMENT HOW MUCH DOES AN AVERAGE P&A COST WHEN ALL…" at bounding box center [524, 275] width 474 height 261
click at [353, 89] on button at bounding box center [350, 87] width 14 height 14
type input "9"
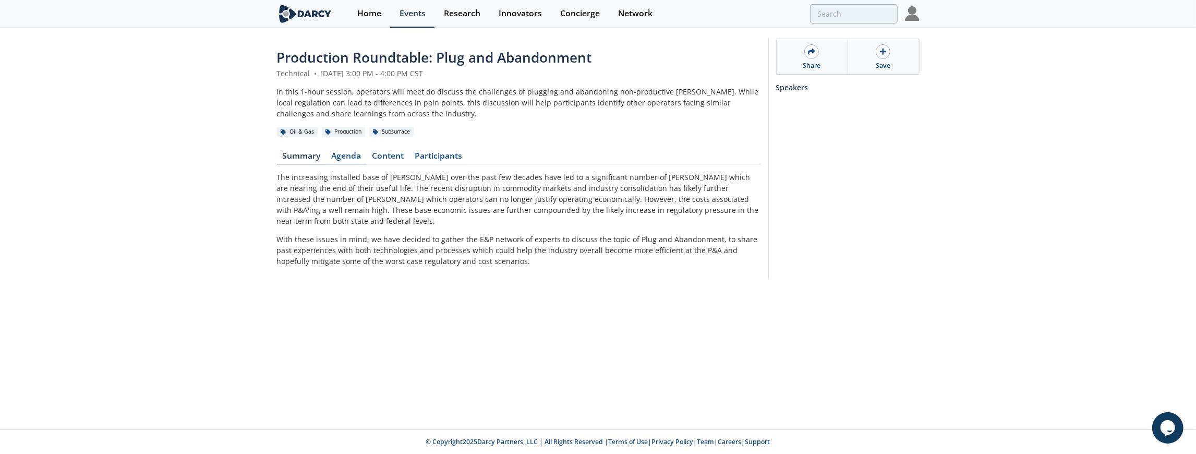
click at [359, 161] on link "Agenda" at bounding box center [346, 158] width 41 height 13
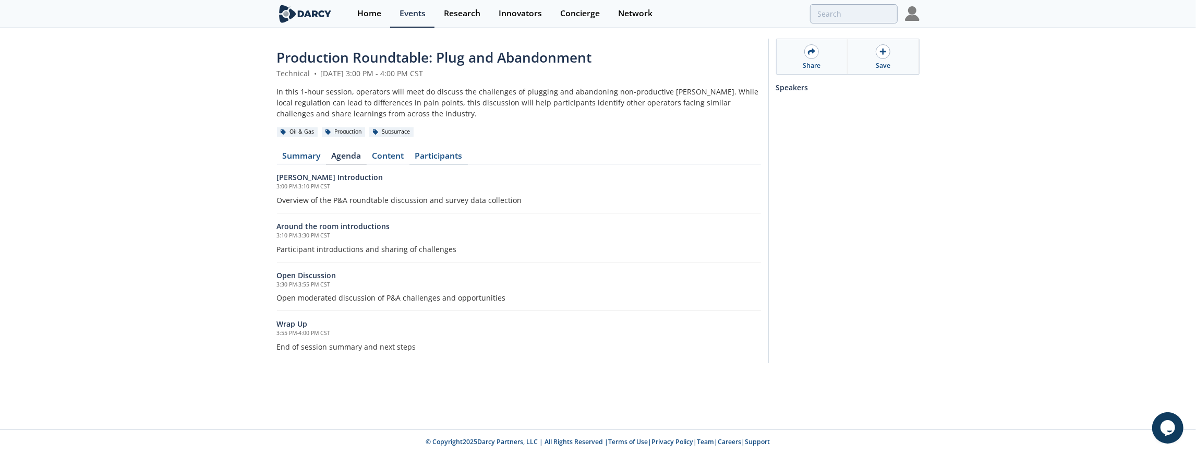
click at [449, 158] on link "Participants" at bounding box center [439, 158] width 58 height 13
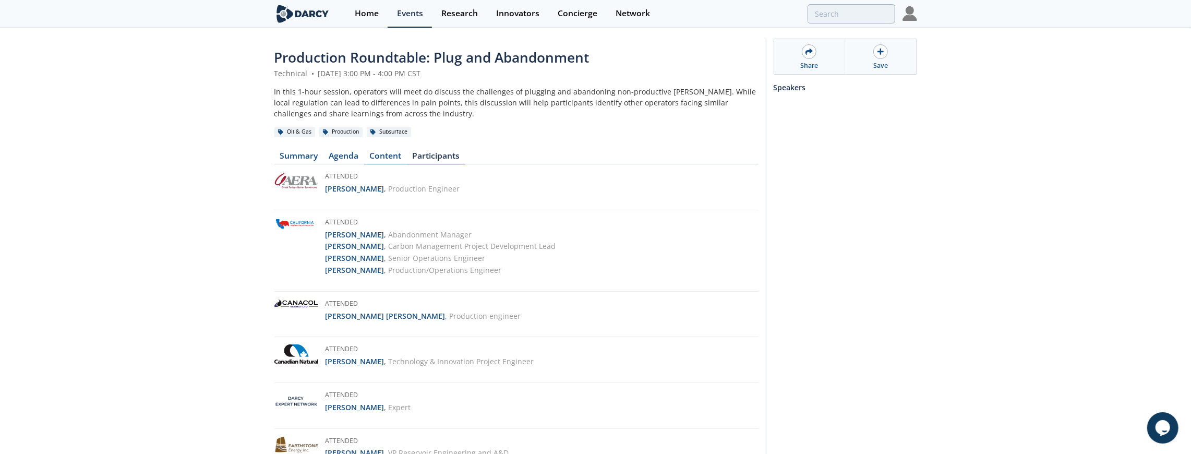
click at [383, 154] on link "Content" at bounding box center [385, 158] width 43 height 13
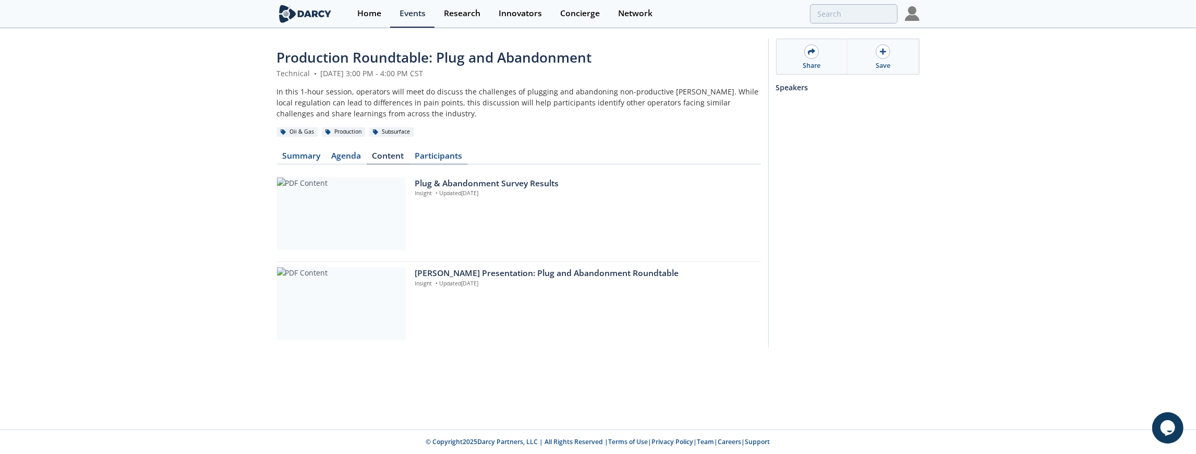
click at [449, 162] on link "Participants" at bounding box center [439, 158] width 58 height 13
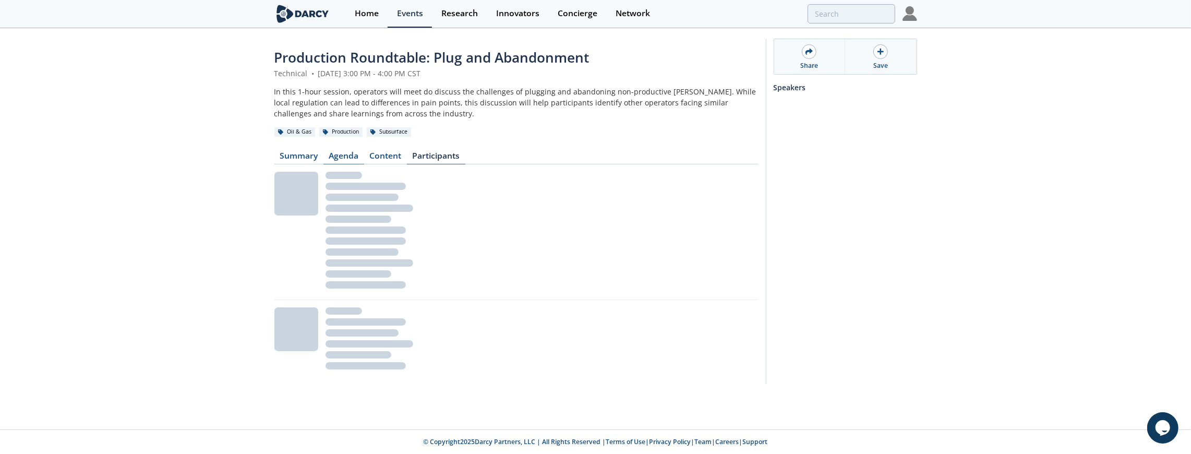
click at [356, 161] on link "Agenda" at bounding box center [343, 158] width 41 height 13
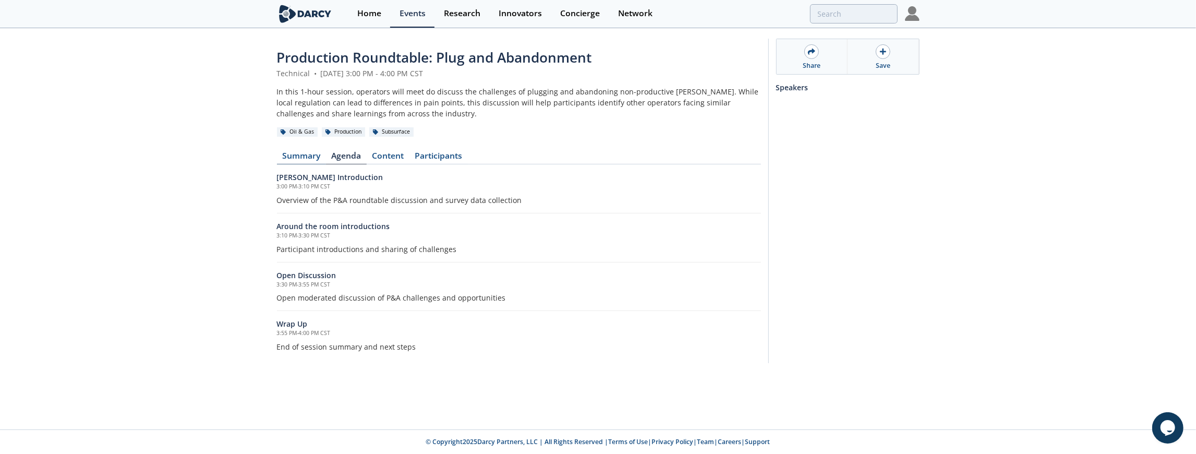
click at [297, 163] on link "Summary" at bounding box center [301, 158] width 49 height 13
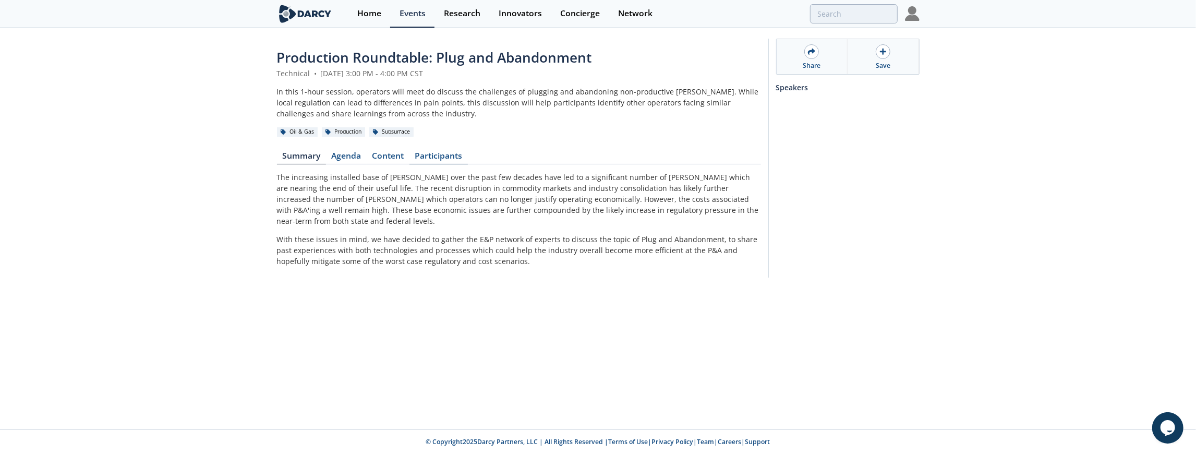
click at [442, 155] on link "Participants" at bounding box center [439, 158] width 58 height 13
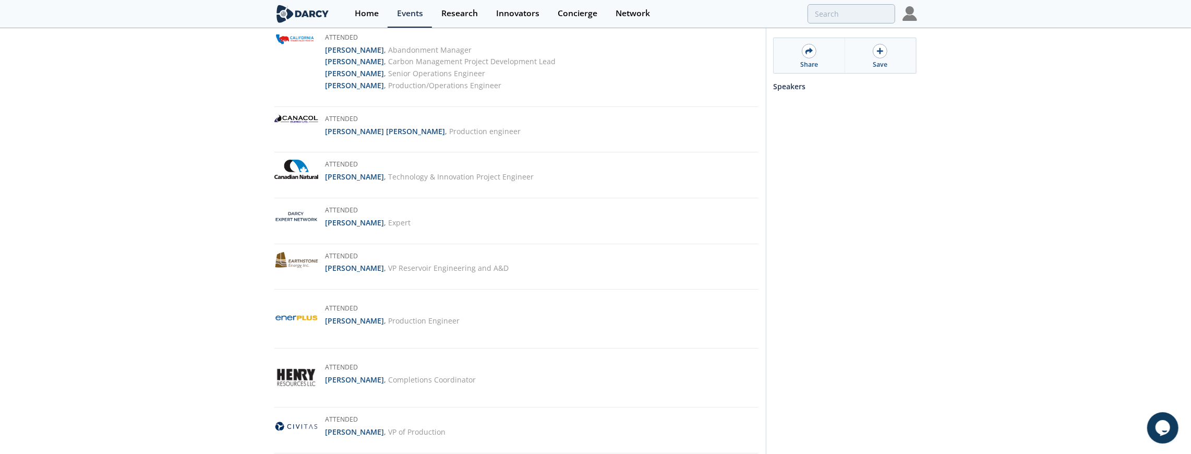
scroll to position [46, 0]
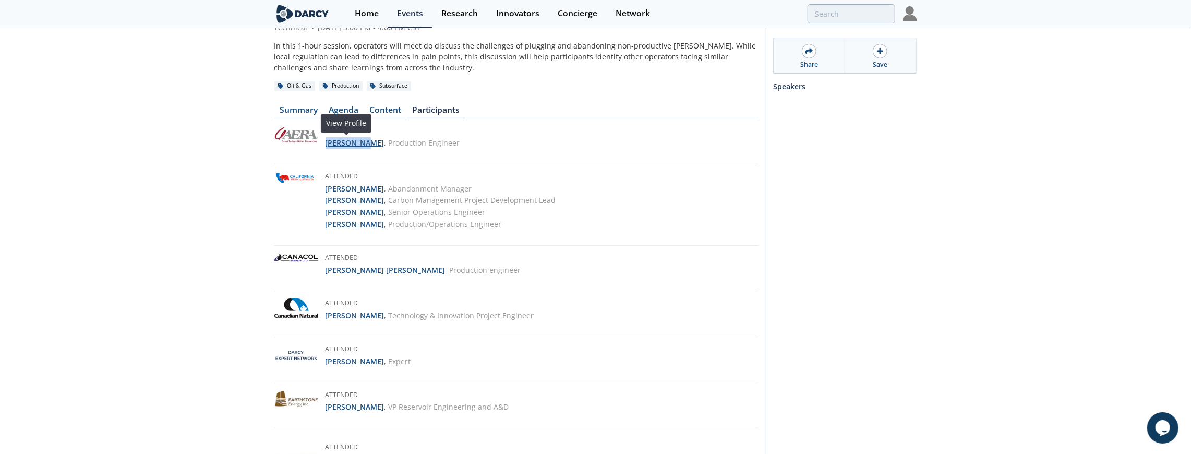
drag, startPoint x: 323, startPoint y: 141, endPoint x: 365, endPoint y: 141, distance: 42.3
click at [365, 141] on div "Attended [PERSON_NAME] , Production Engineer View Profile" at bounding box center [516, 145] width 484 height 39
copy strong "[PERSON_NAME]"
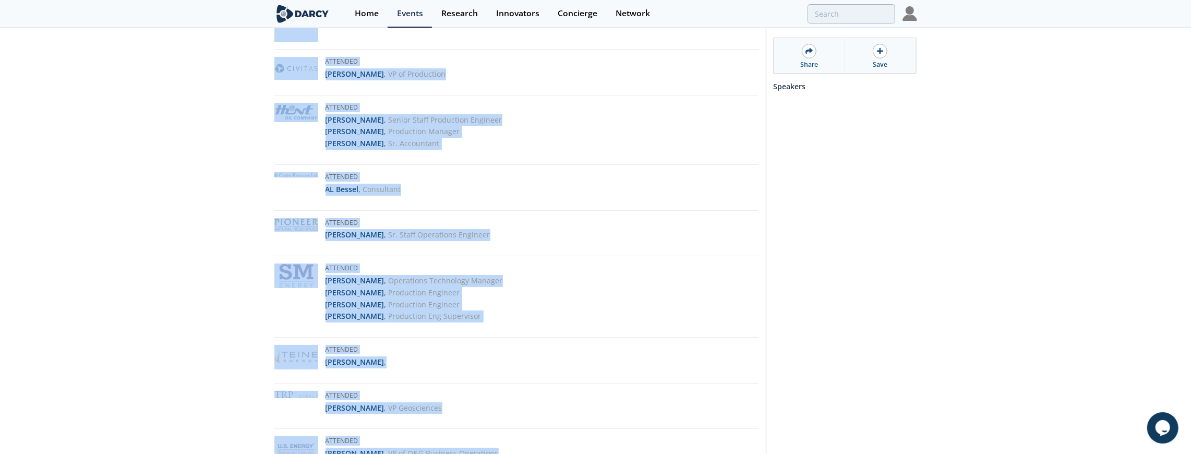
scroll to position [672, 0]
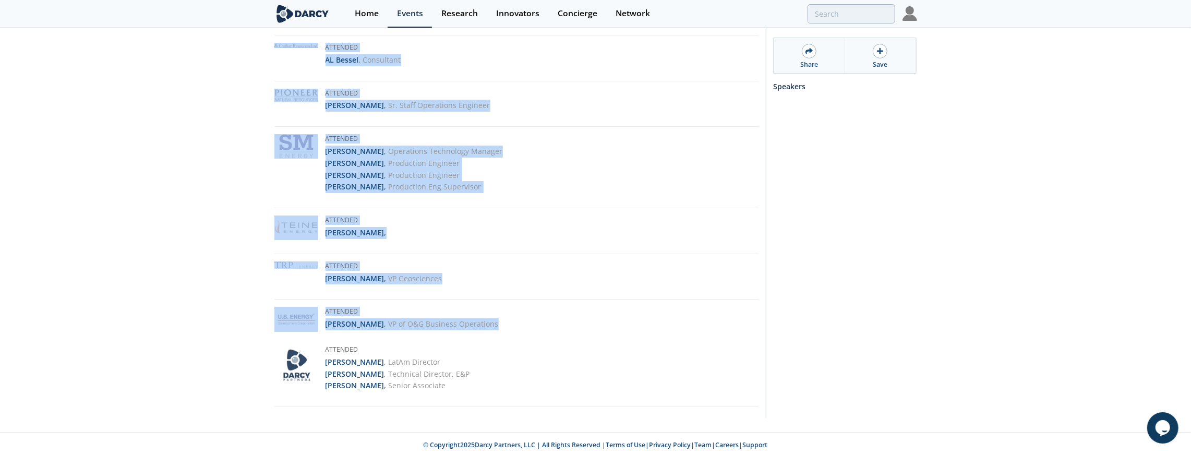
drag, startPoint x: 274, startPoint y: 125, endPoint x: 503, endPoint y: 331, distance: 308.1
copy div "Attended [PERSON_NAME] , Production Engineer View Profile Attended [PERSON_NAME…"
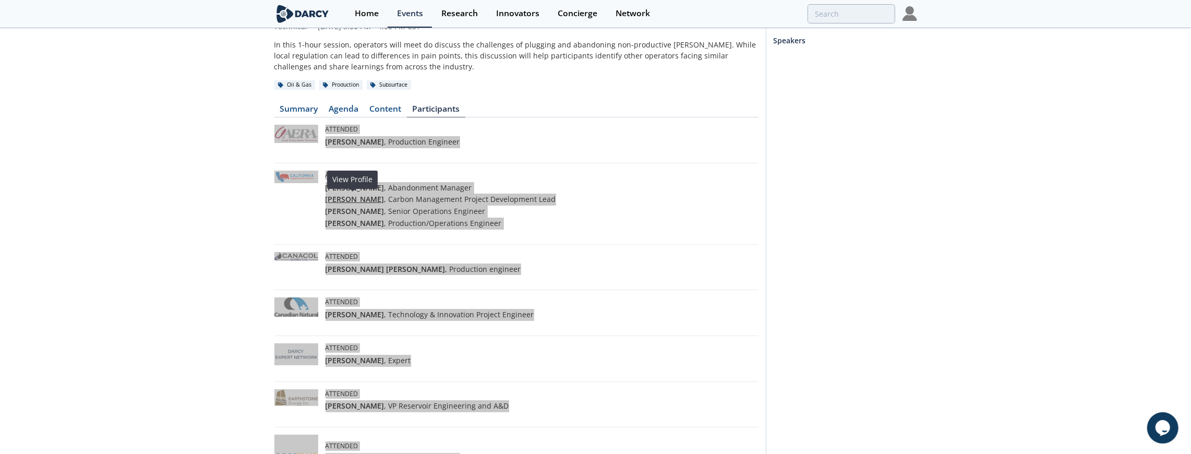
scroll to position [0, 0]
